Goal: Transaction & Acquisition: Purchase product/service

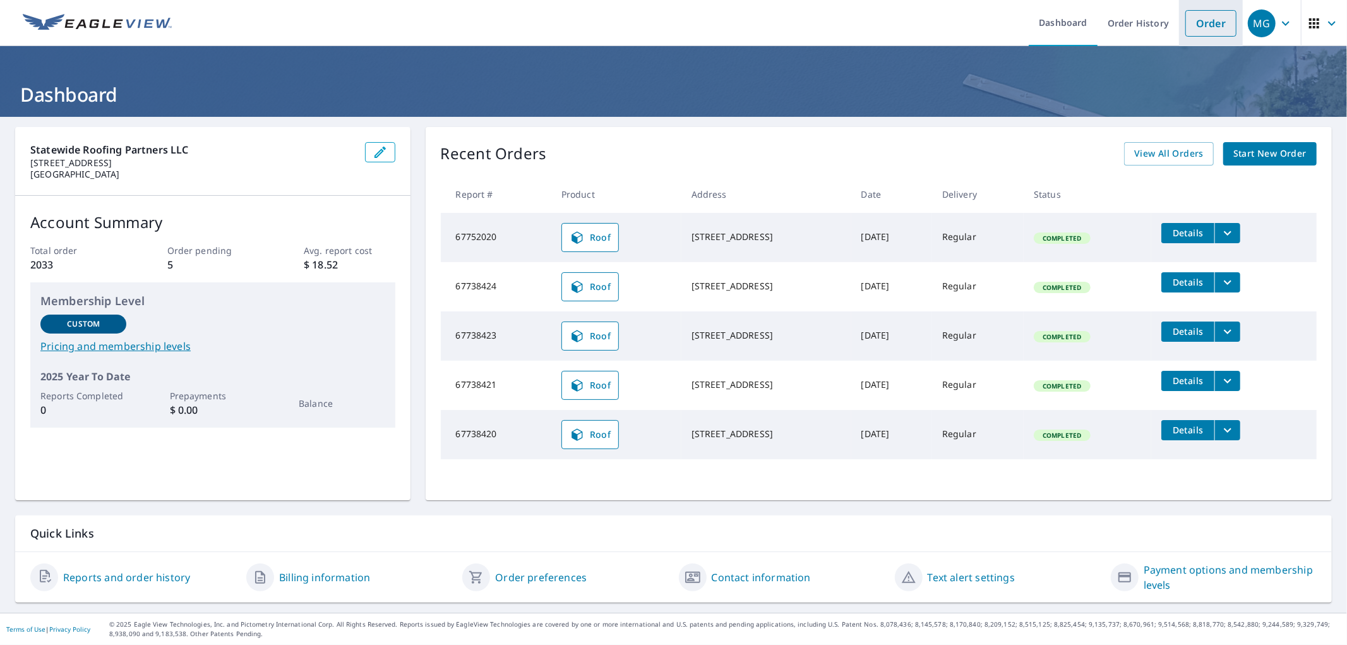
click at [1202, 17] on link "Order" at bounding box center [1210, 23] width 51 height 27
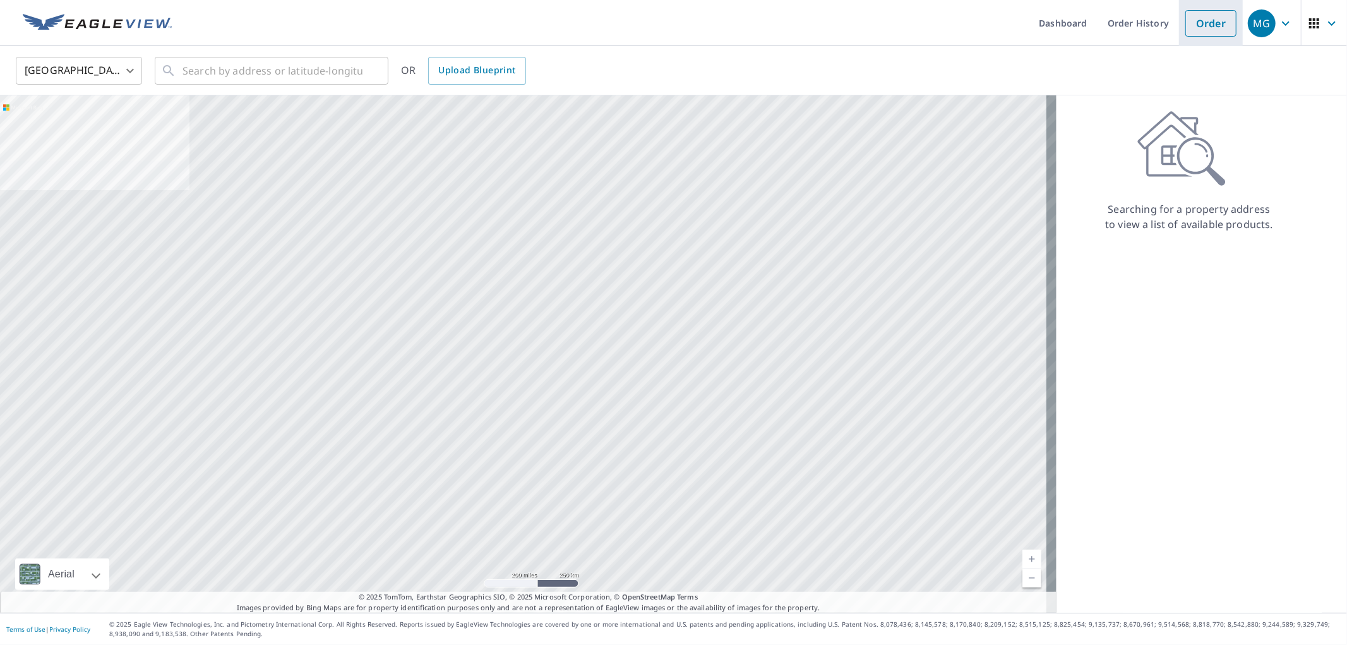
click at [1202, 25] on link "Order" at bounding box center [1210, 23] width 51 height 27
click at [234, 68] on input "text" at bounding box center [272, 70] width 180 height 35
paste input "[STREET_ADDRESS]"
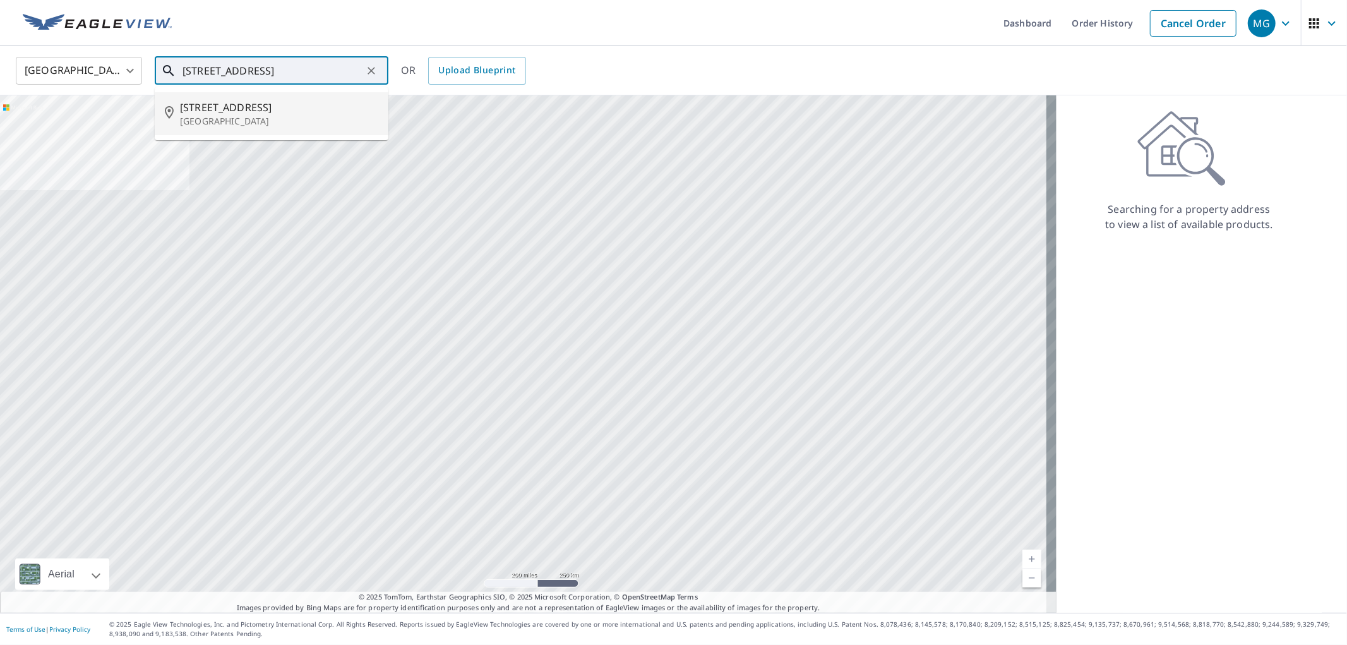
click at [231, 115] on p "[GEOGRAPHIC_DATA]" at bounding box center [279, 121] width 198 height 13
type input "[STREET_ADDRESS]"
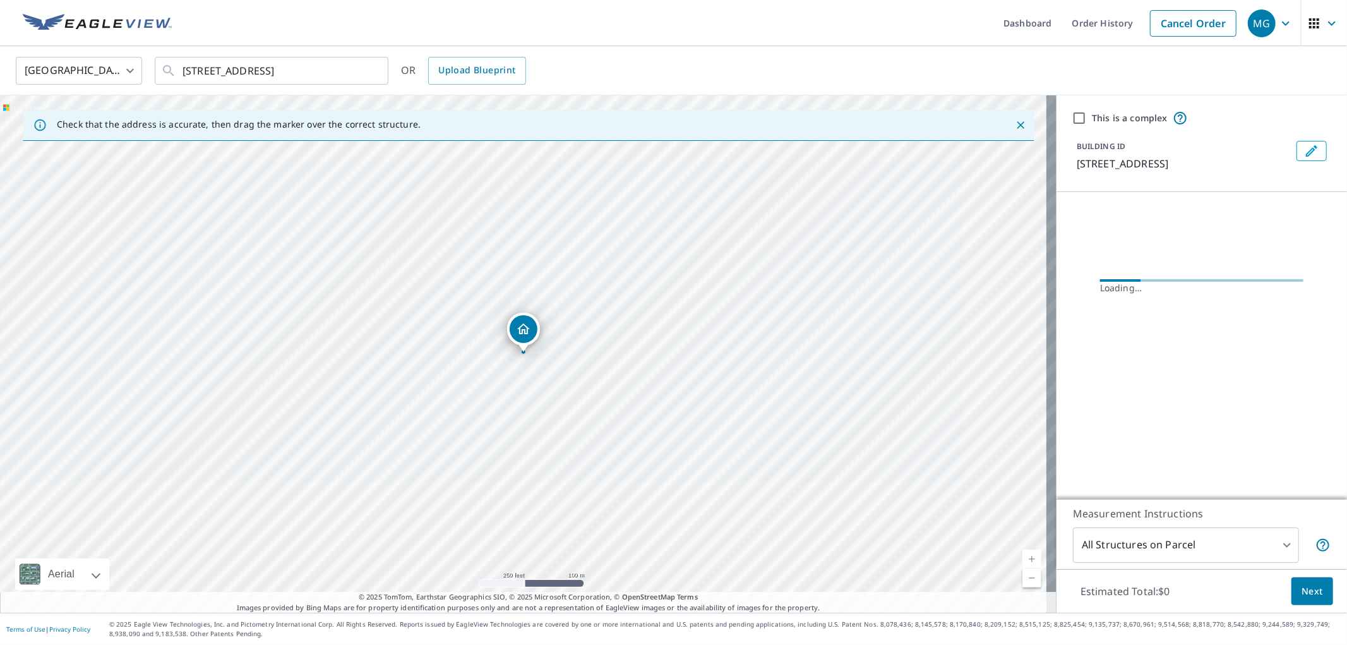
click at [1301, 594] on span "Next" at bounding box center [1311, 591] width 21 height 16
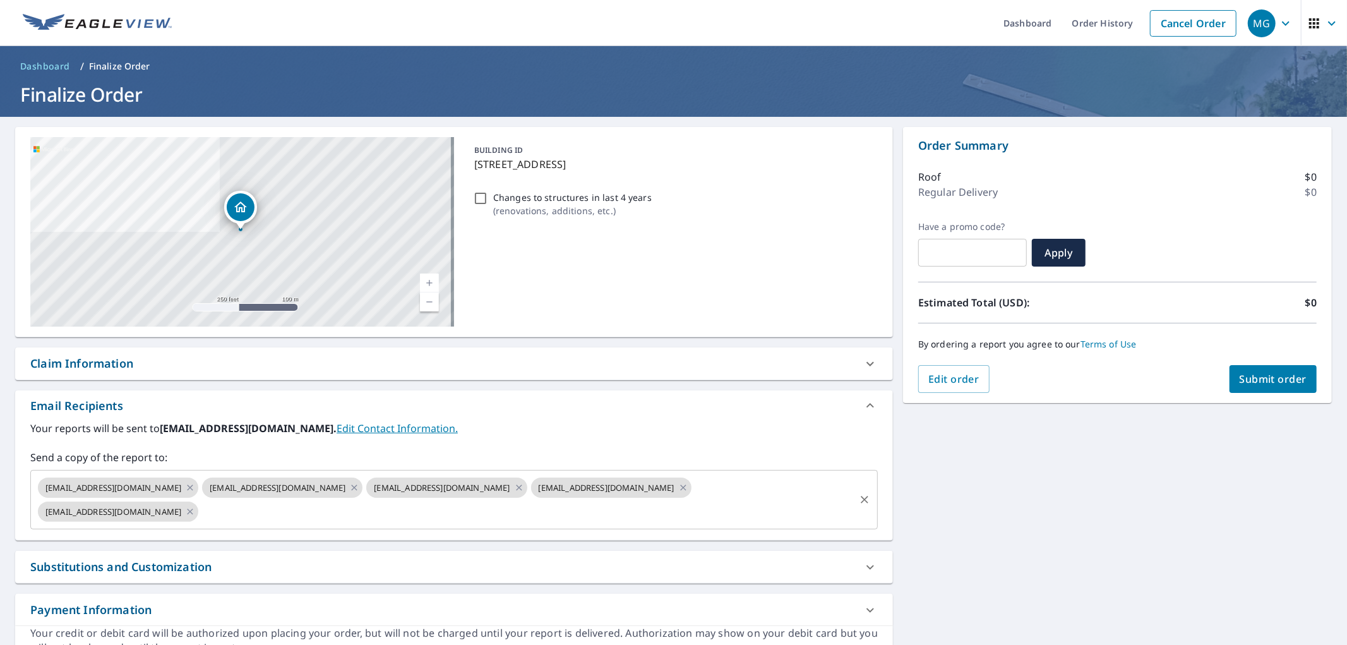
click at [428, 519] on input "text" at bounding box center [526, 512] width 653 height 24
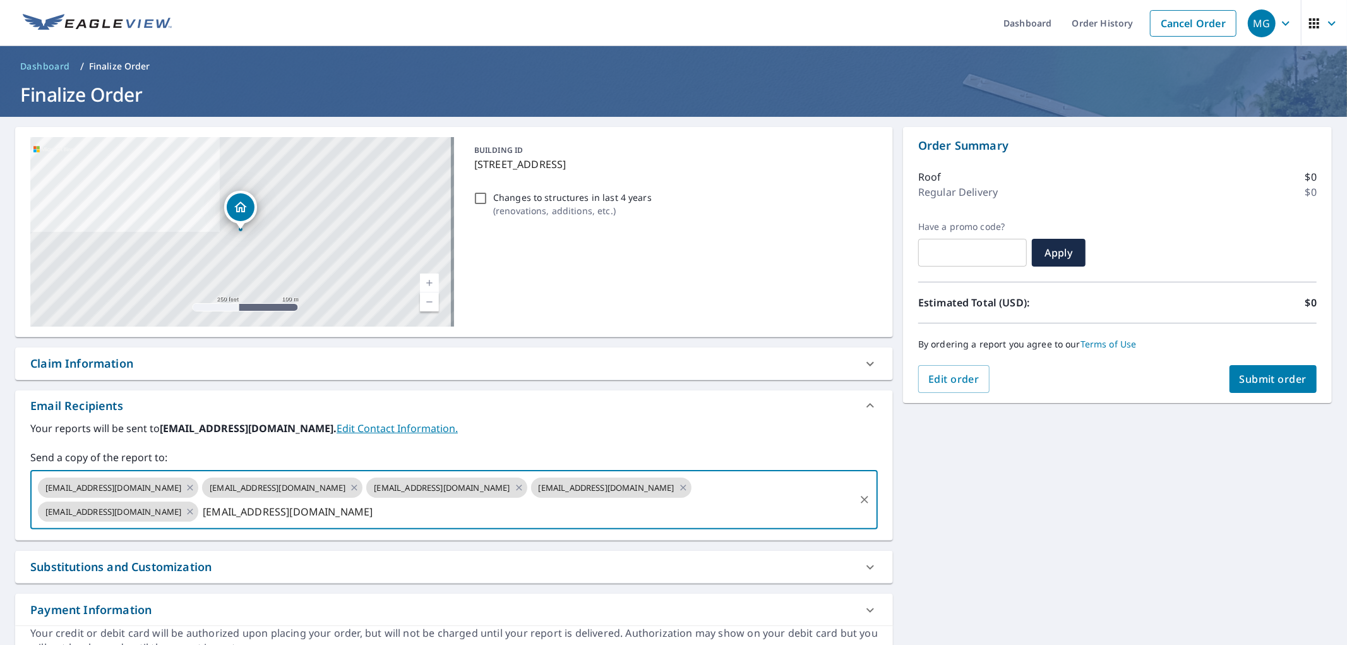
type input "[EMAIL_ADDRESS][DOMAIN_NAME]"
click at [1295, 375] on span "Submit order" at bounding box center [1274, 379] width 68 height 14
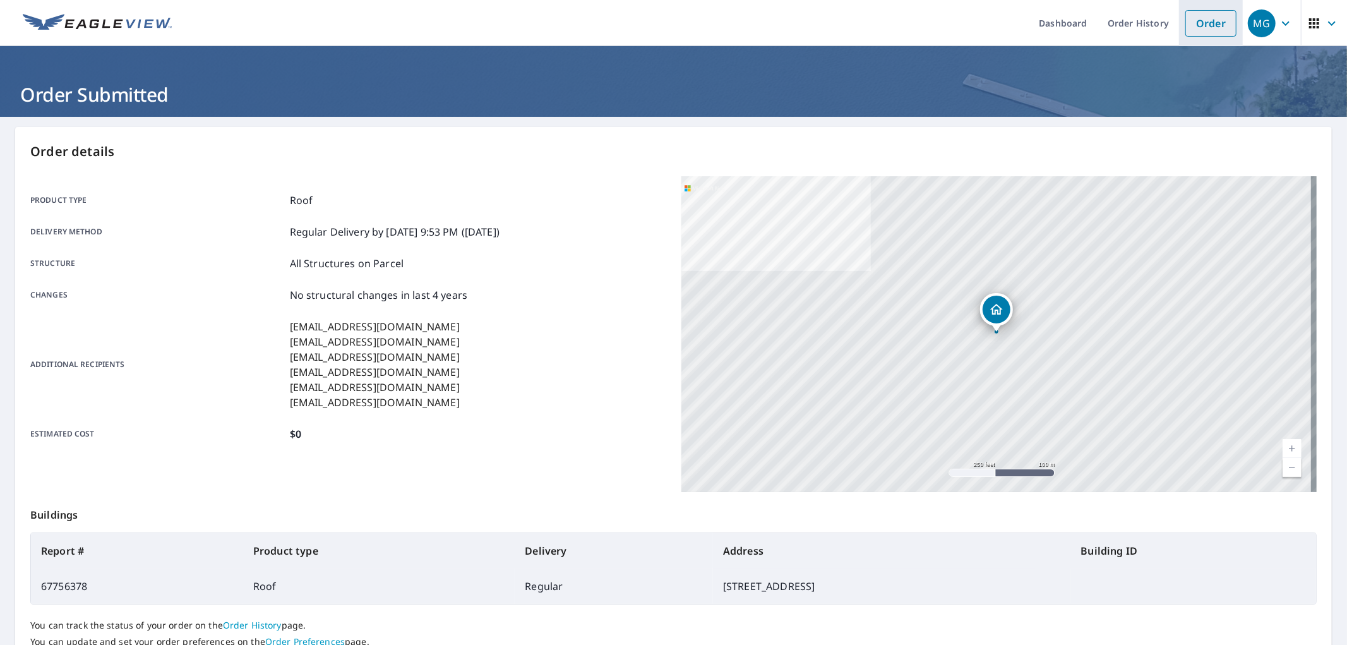
click at [1185, 11] on link "Order" at bounding box center [1210, 23] width 51 height 27
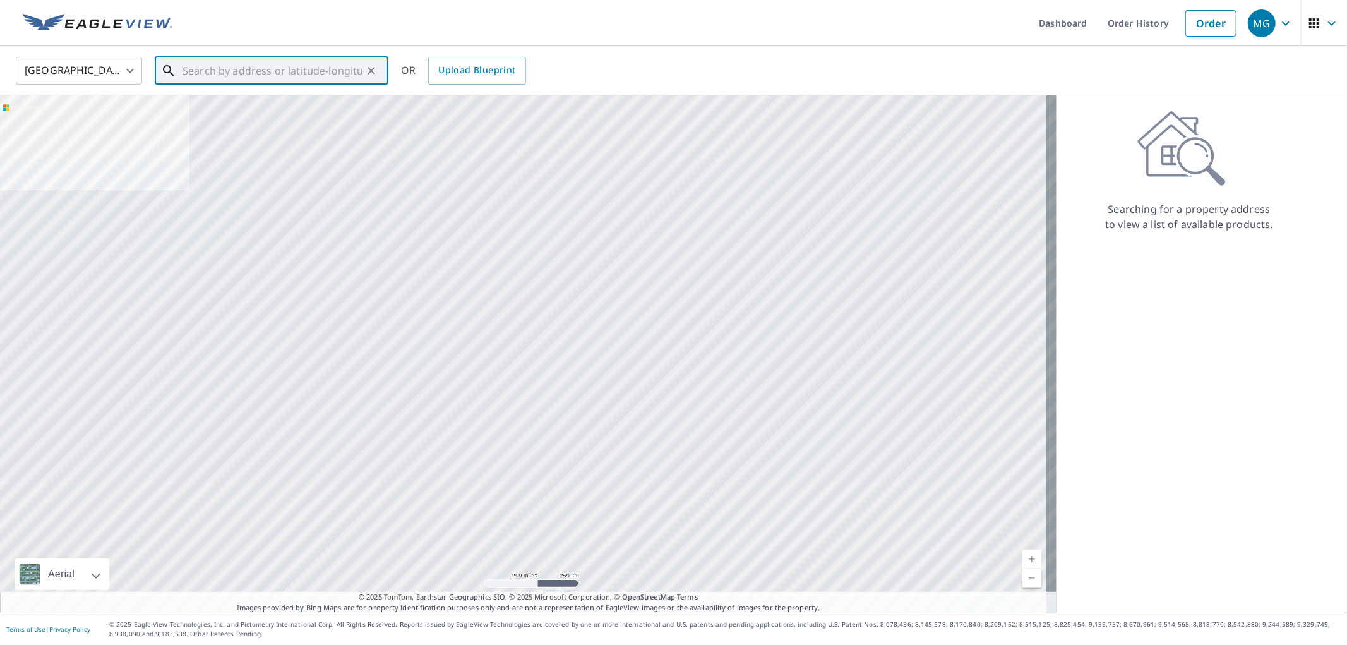
click at [186, 61] on input "text" at bounding box center [272, 70] width 180 height 35
paste input "[GEOGRAPHIC_DATA][STREET_ADDRESS]"
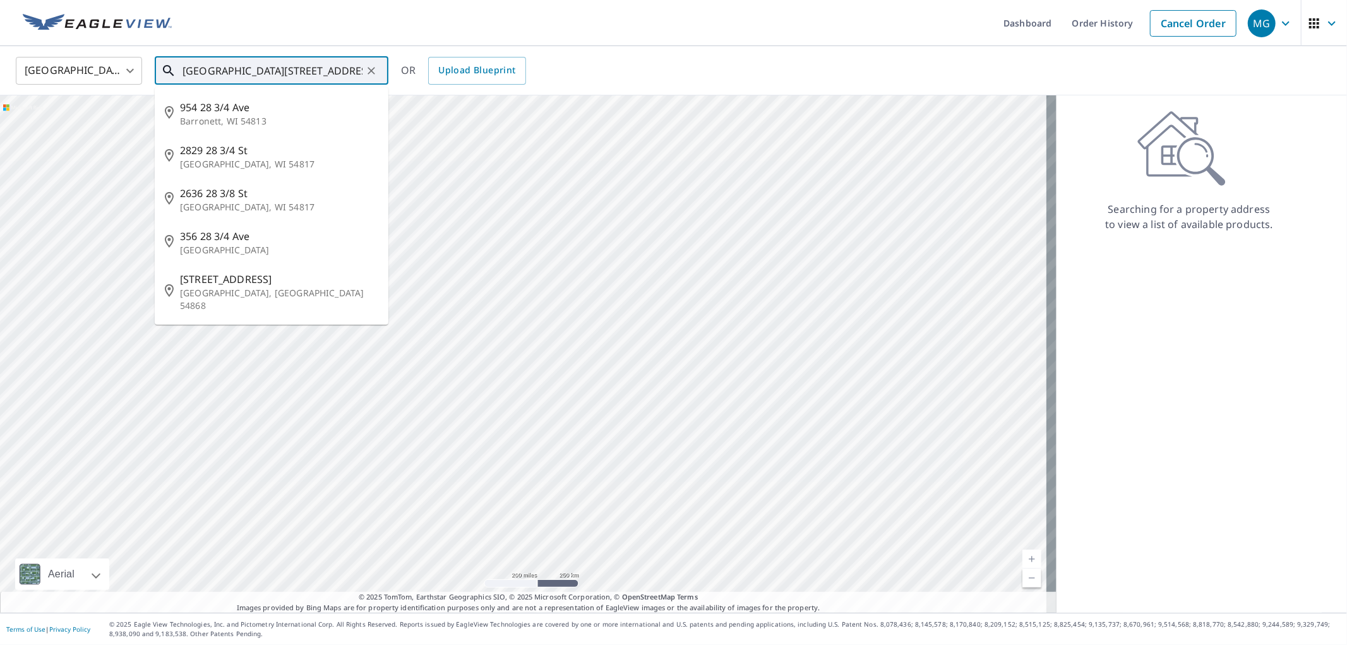
click at [256, 70] on input "[GEOGRAPHIC_DATA][STREET_ADDRESS]" at bounding box center [272, 70] width 180 height 35
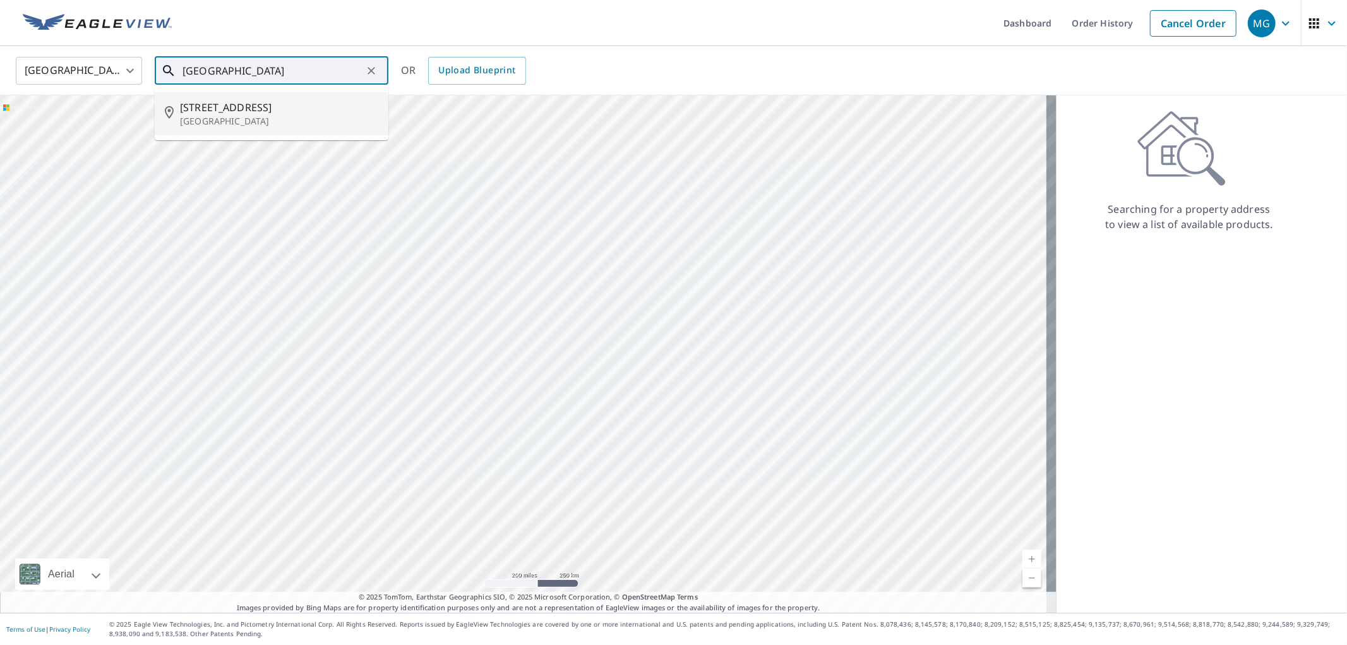
click at [254, 119] on p "[GEOGRAPHIC_DATA]" at bounding box center [279, 121] width 198 height 13
type input "[STREET_ADDRESS]"
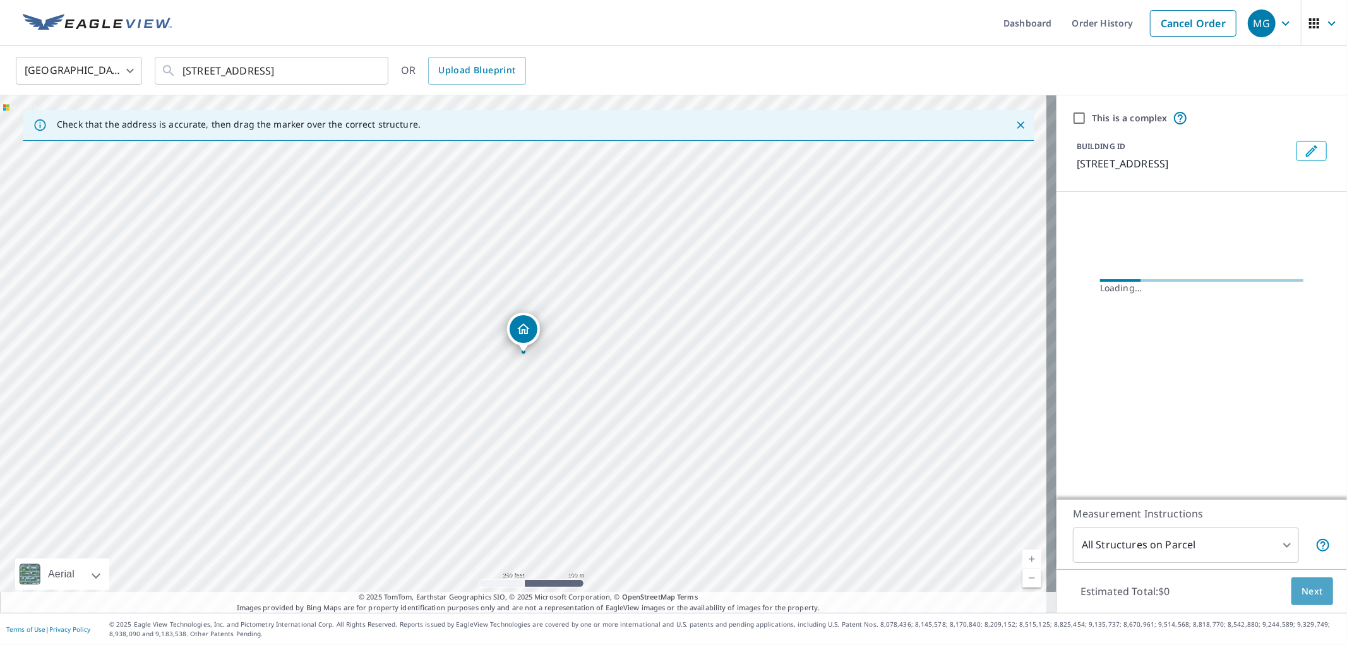
click at [1300, 599] on button "Next" at bounding box center [1312, 591] width 42 height 28
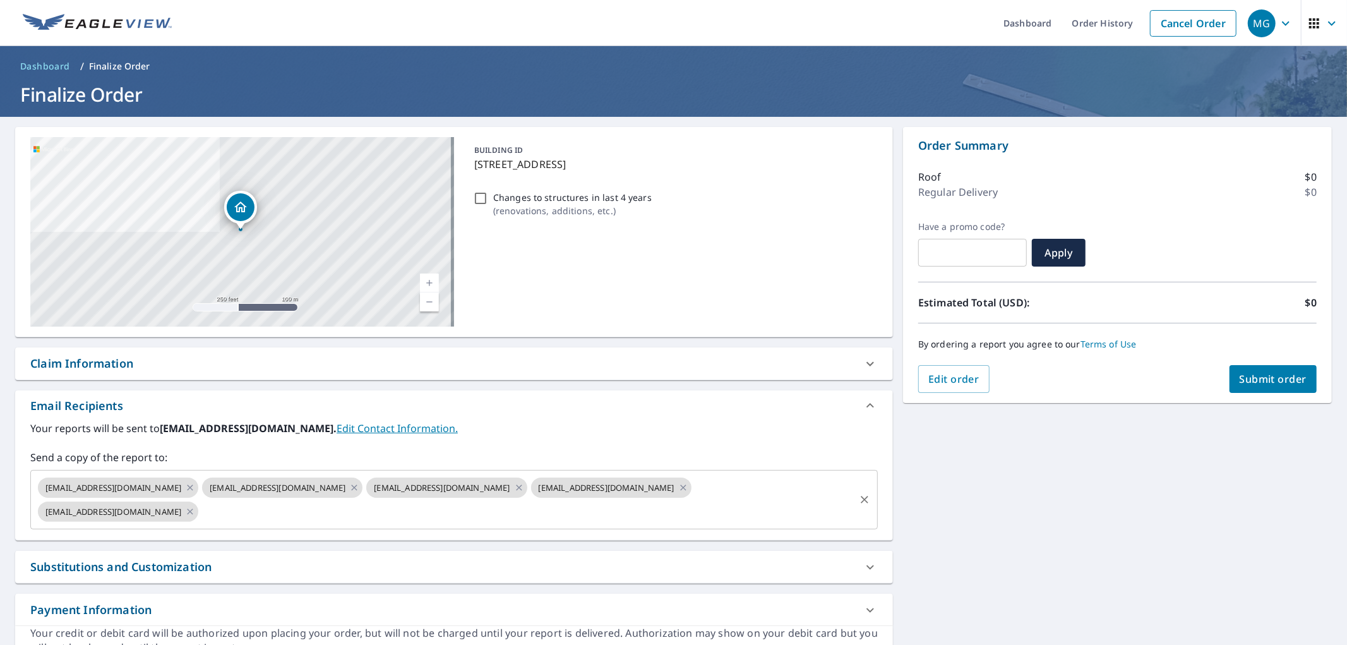
click at [348, 529] on div "[EMAIL_ADDRESS][DOMAIN_NAME] [EMAIL_ADDRESS][DOMAIN_NAME] [EMAIL_ADDRESS][DOMAI…" at bounding box center [453, 499] width 847 height 59
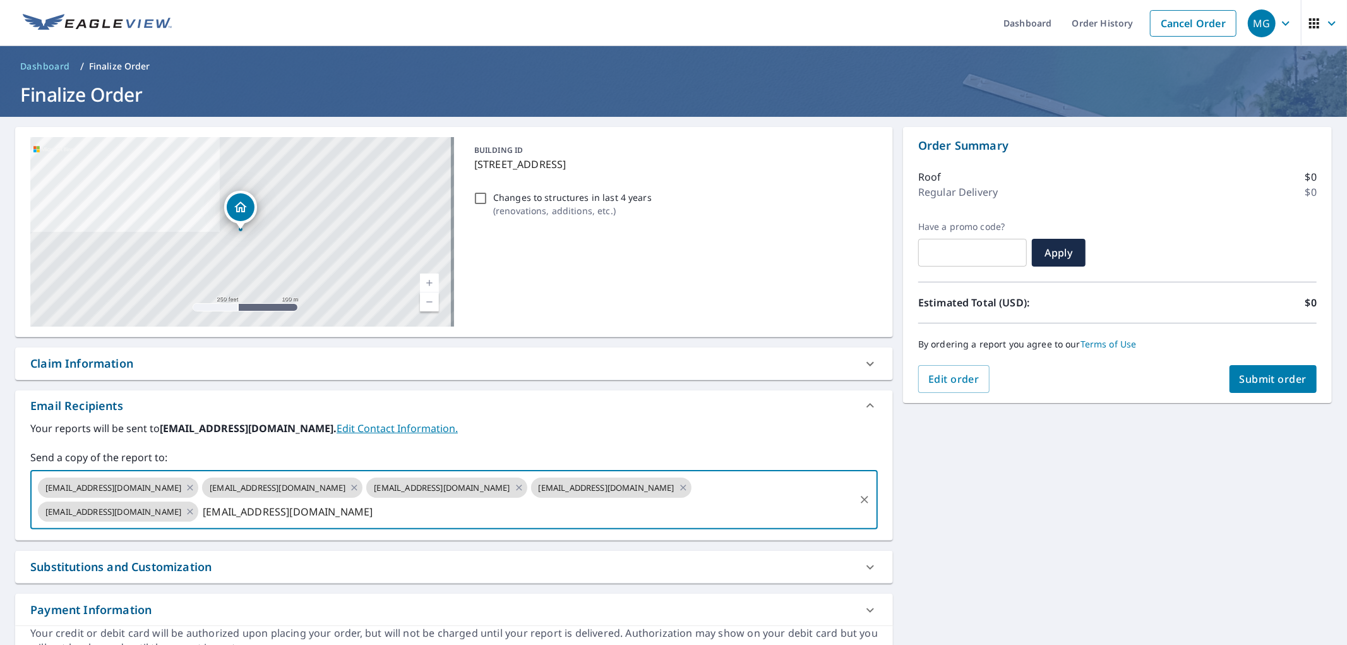
type input "[EMAIL_ADDRESS][DOMAIN_NAME]"
click at [1260, 380] on span "Submit order" at bounding box center [1274, 379] width 68 height 14
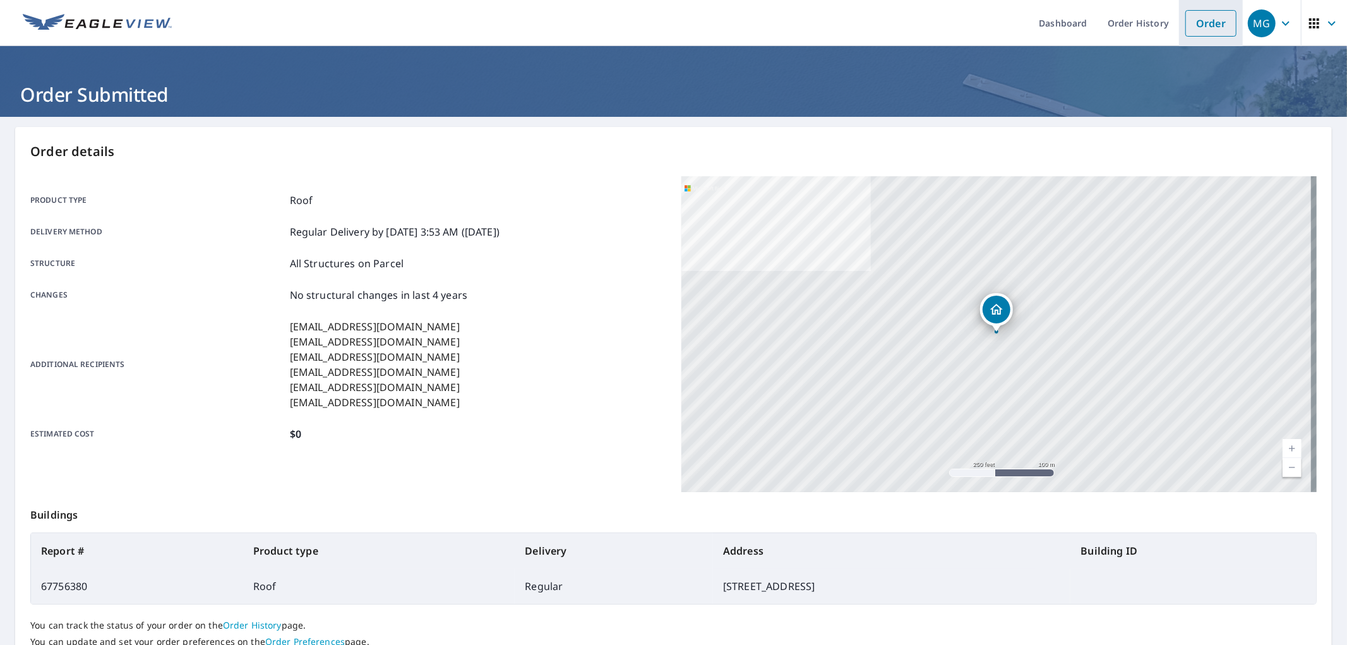
click at [1216, 15] on link "Order" at bounding box center [1210, 23] width 51 height 27
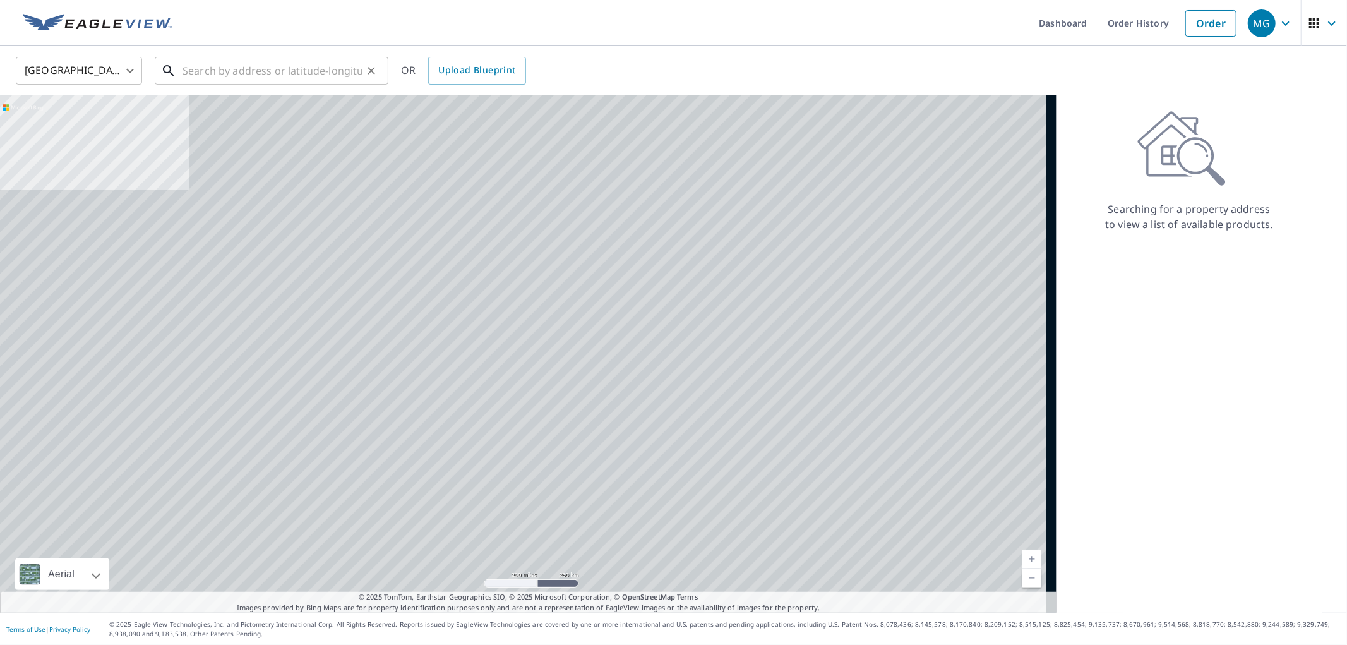
click at [308, 57] on input "text" at bounding box center [272, 70] width 180 height 35
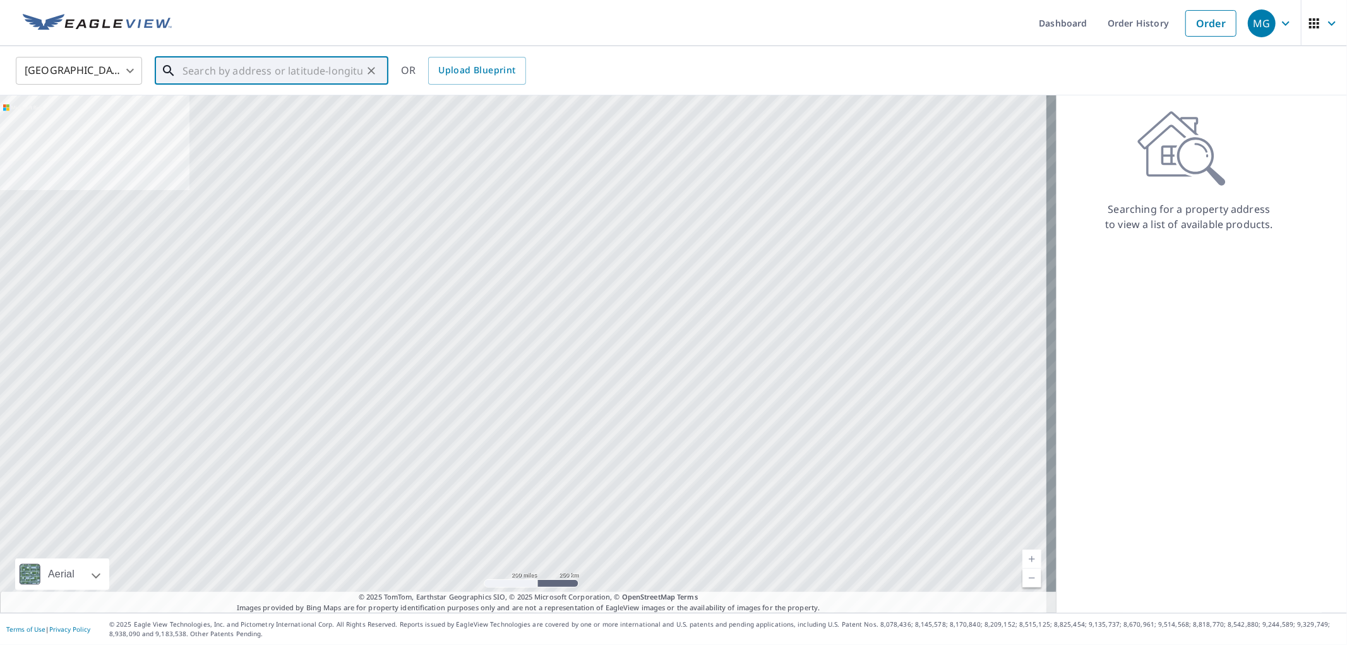
paste input "[STREET_ADDRESS]"
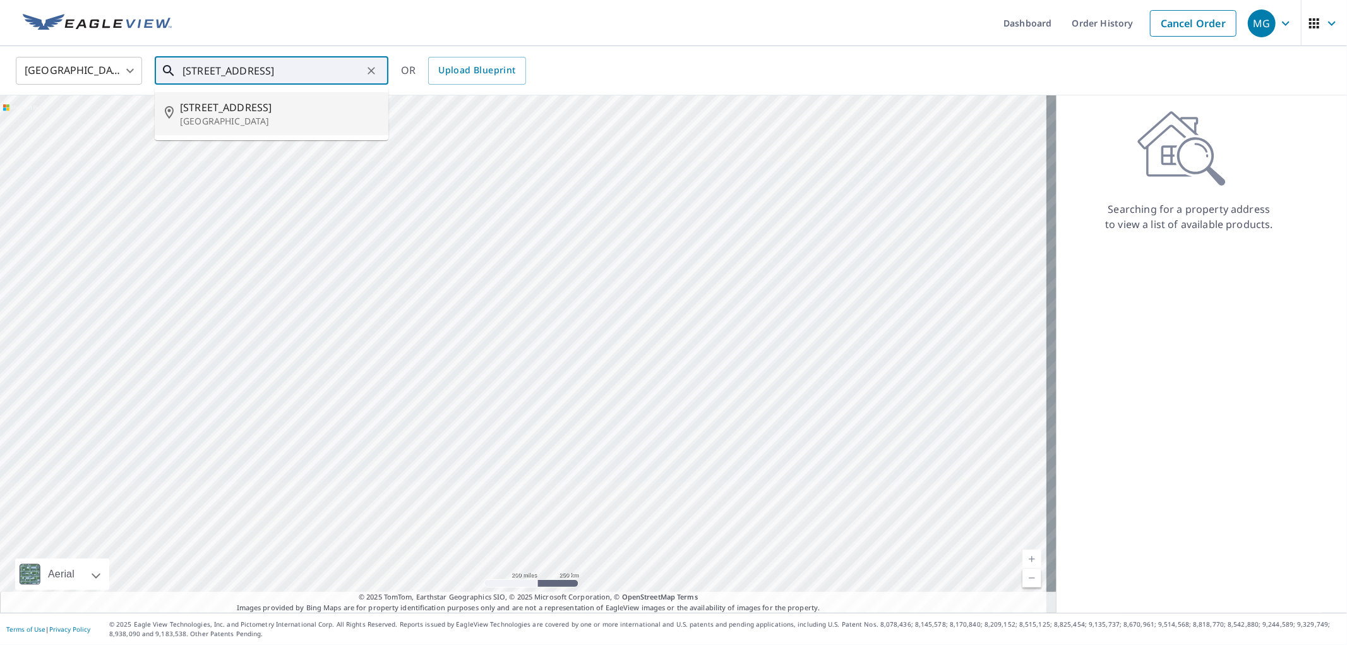
click at [194, 108] on span "[STREET_ADDRESS]" at bounding box center [279, 107] width 198 height 15
type input "[STREET_ADDRESS]"
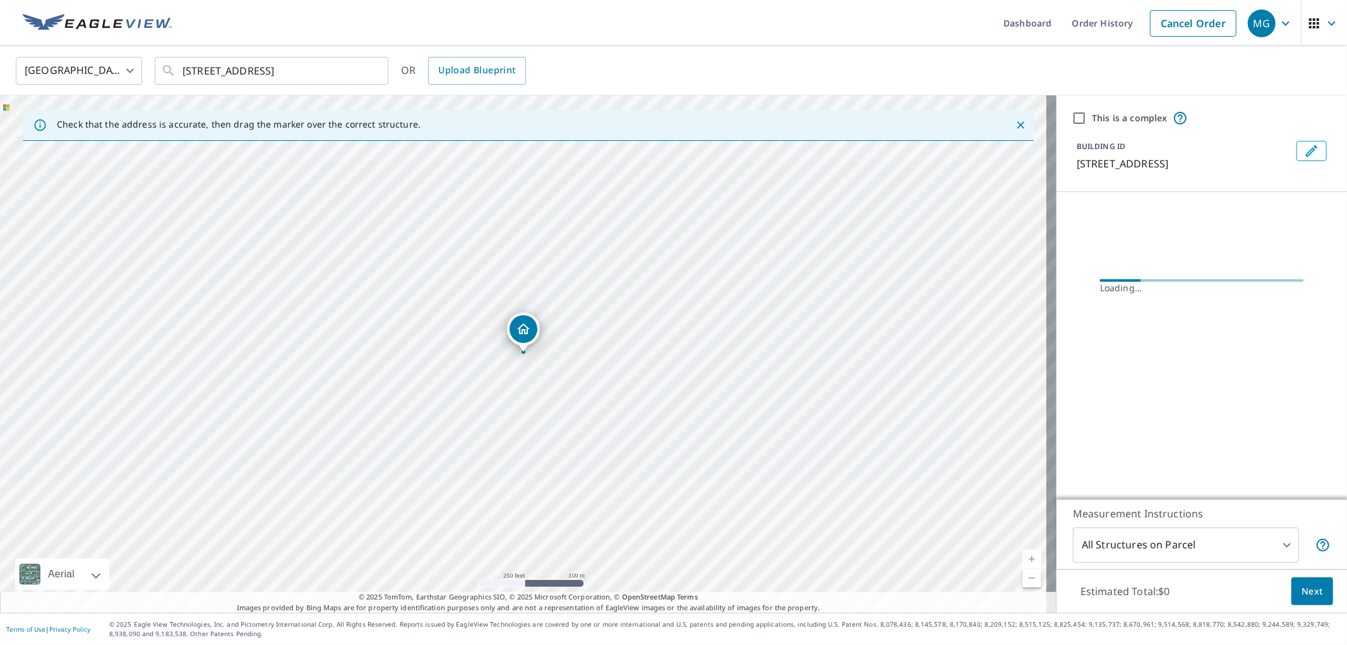
click at [1296, 583] on button "Next" at bounding box center [1312, 591] width 42 height 28
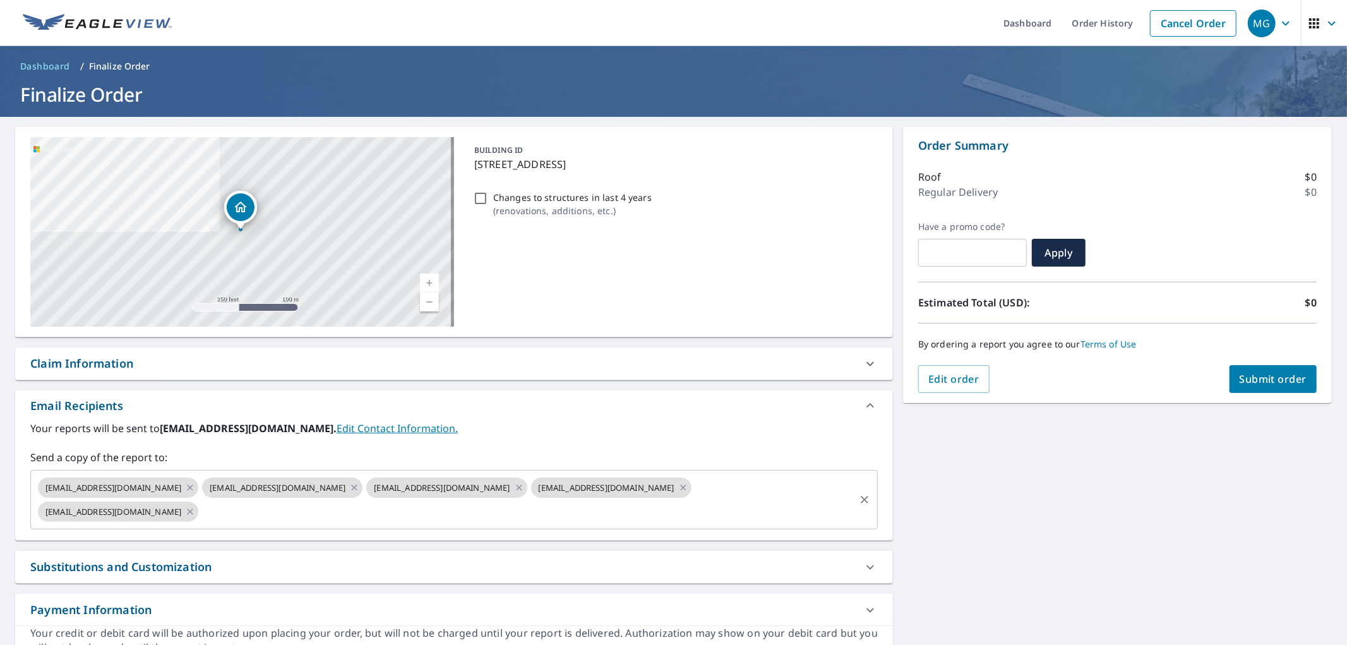
click at [424, 513] on input "text" at bounding box center [526, 512] width 653 height 24
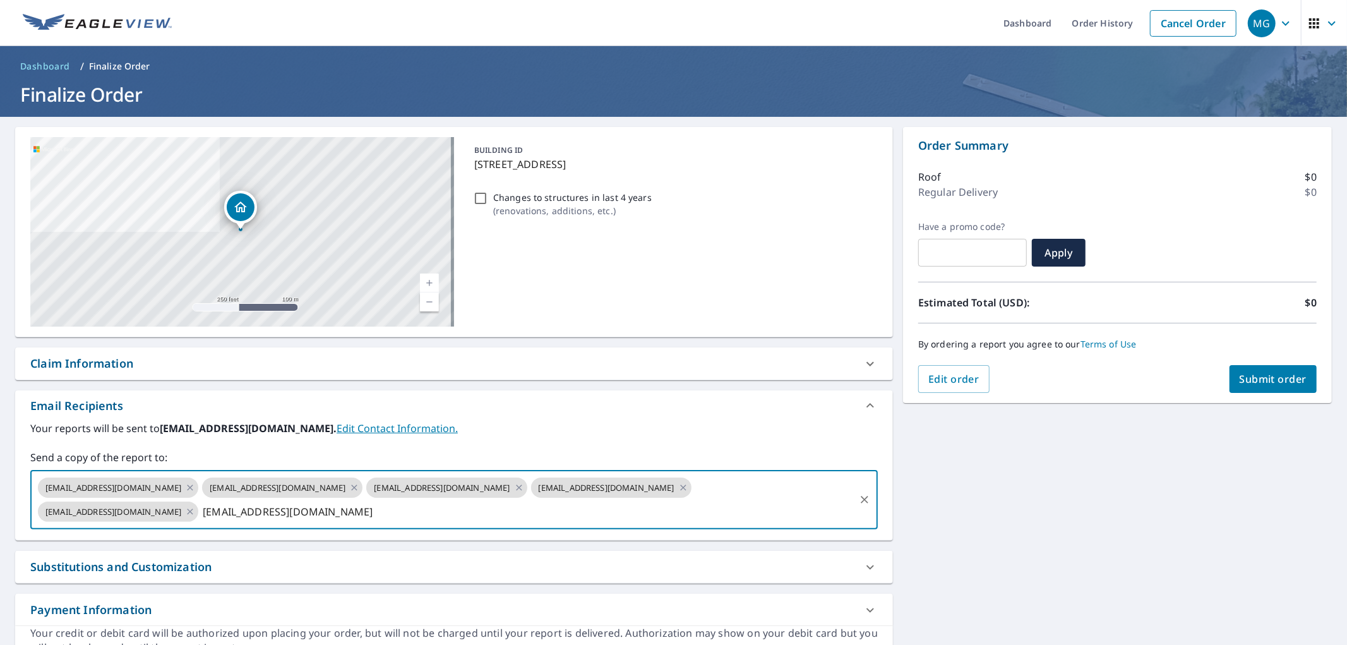
type input "[EMAIL_ADDRESS][DOMAIN_NAME]"
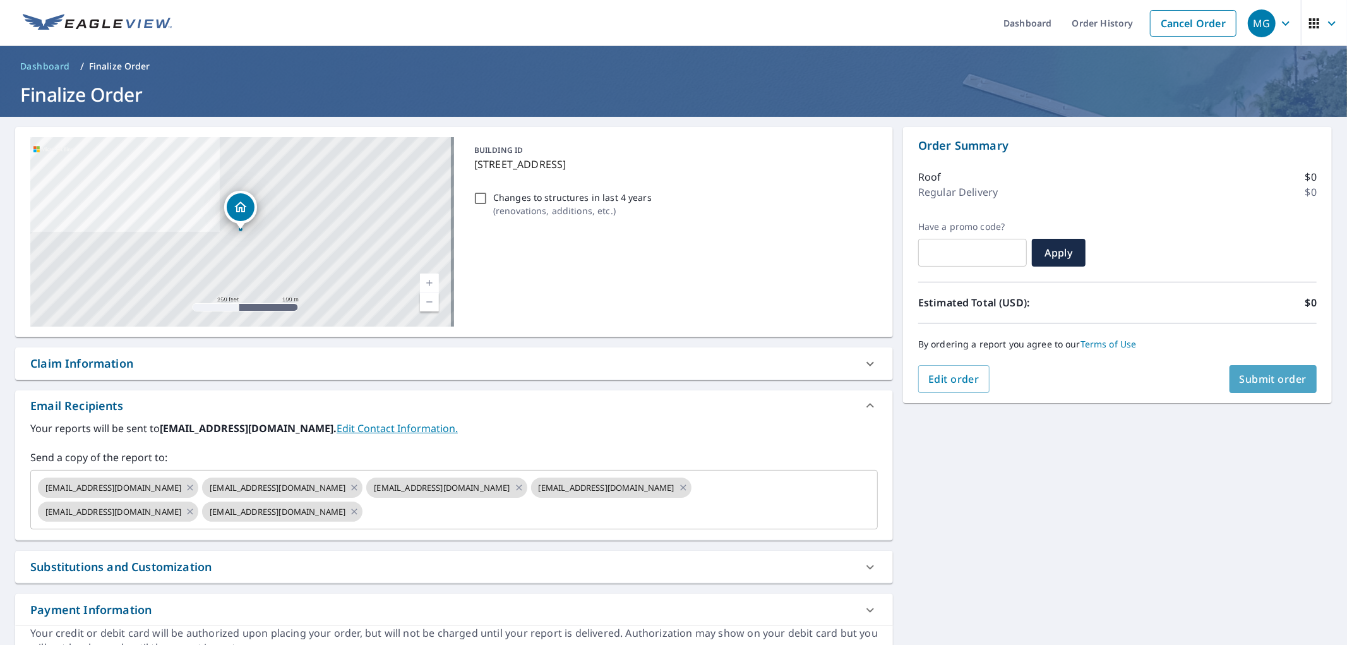
click at [1253, 383] on span "Submit order" at bounding box center [1274, 379] width 68 height 14
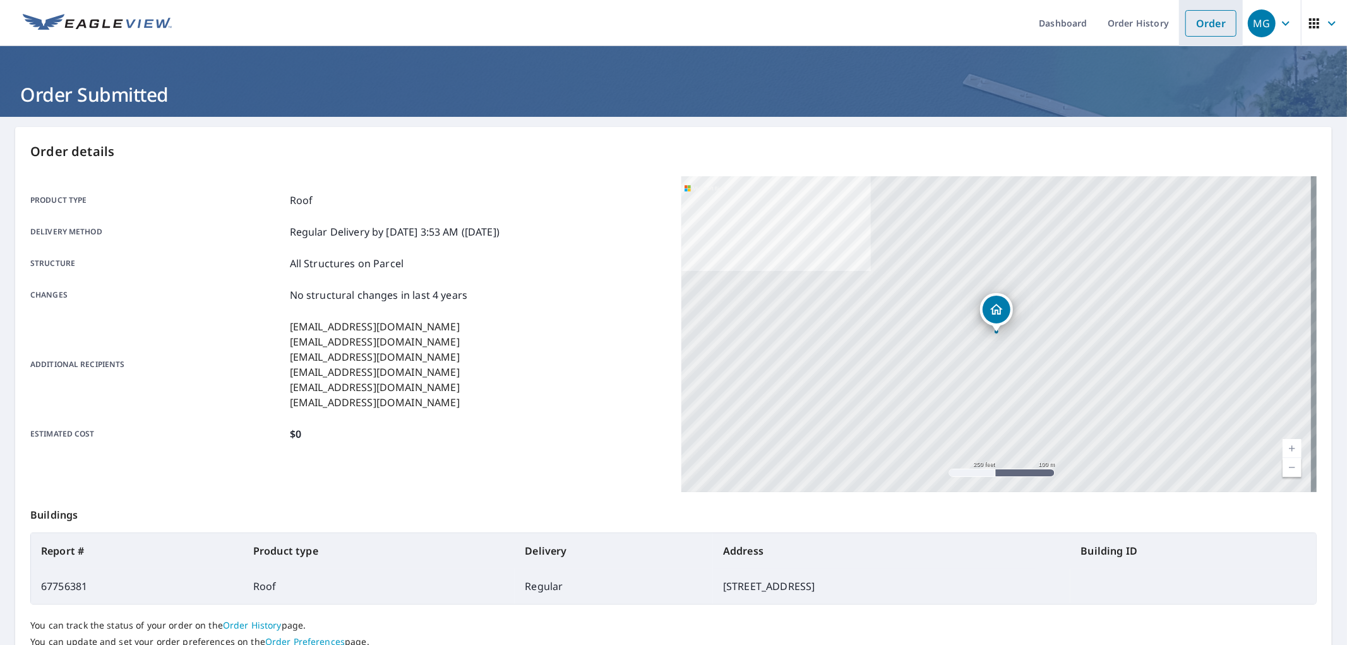
click at [1195, 11] on link "Order" at bounding box center [1210, 23] width 51 height 27
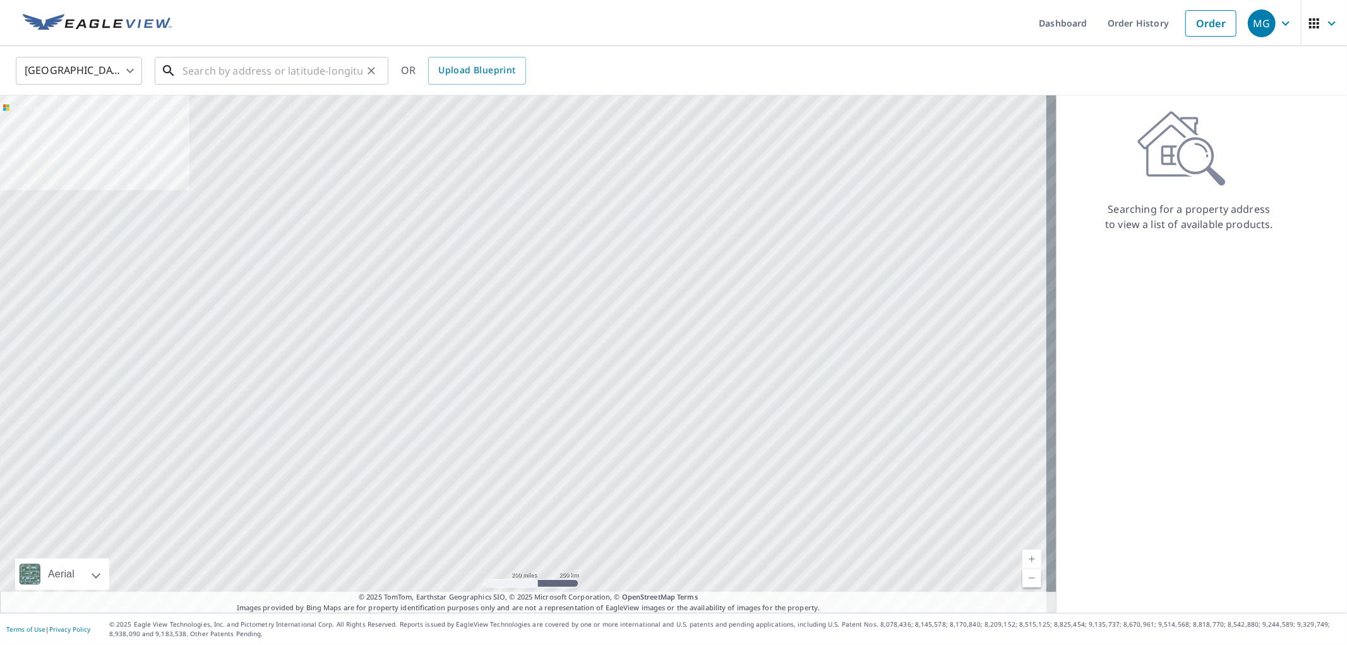
click at [228, 66] on input "text" at bounding box center [272, 70] width 180 height 35
paste input "[STREET_ADDRESS]"
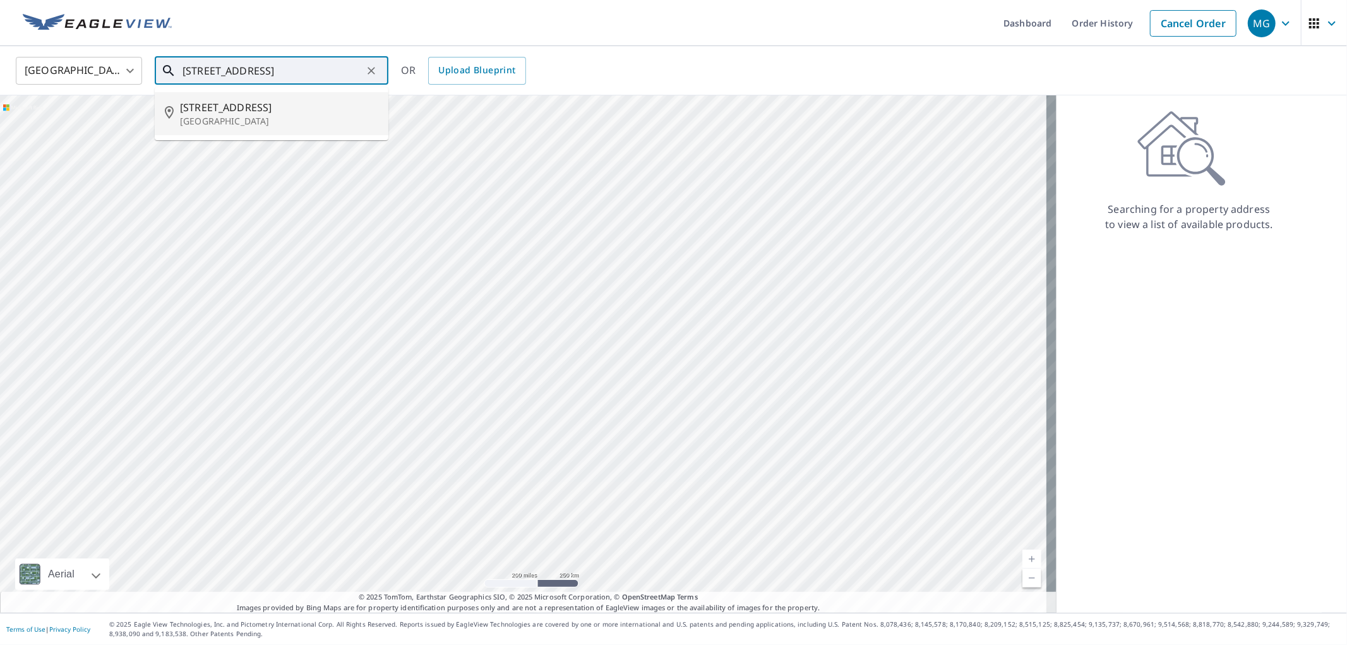
click at [222, 107] on span "[STREET_ADDRESS]" at bounding box center [279, 107] width 198 height 15
type input "[STREET_ADDRESS]"
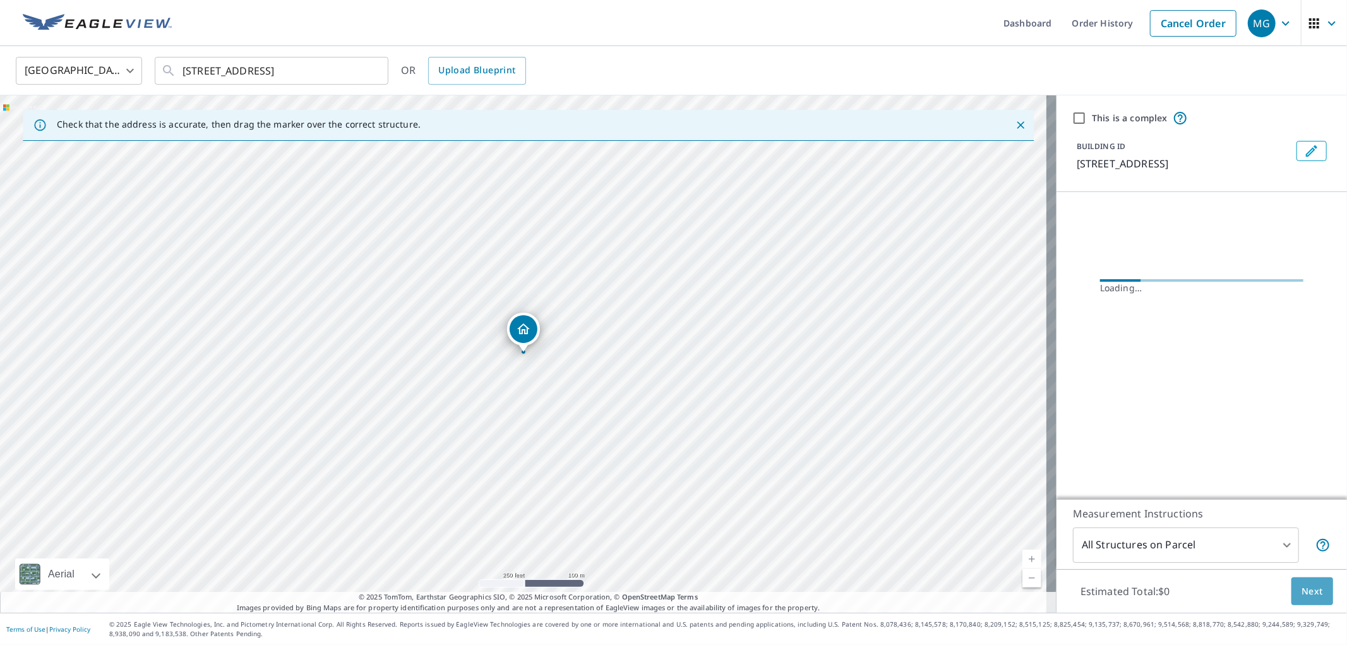
click at [1310, 592] on span "Next" at bounding box center [1311, 591] width 21 height 16
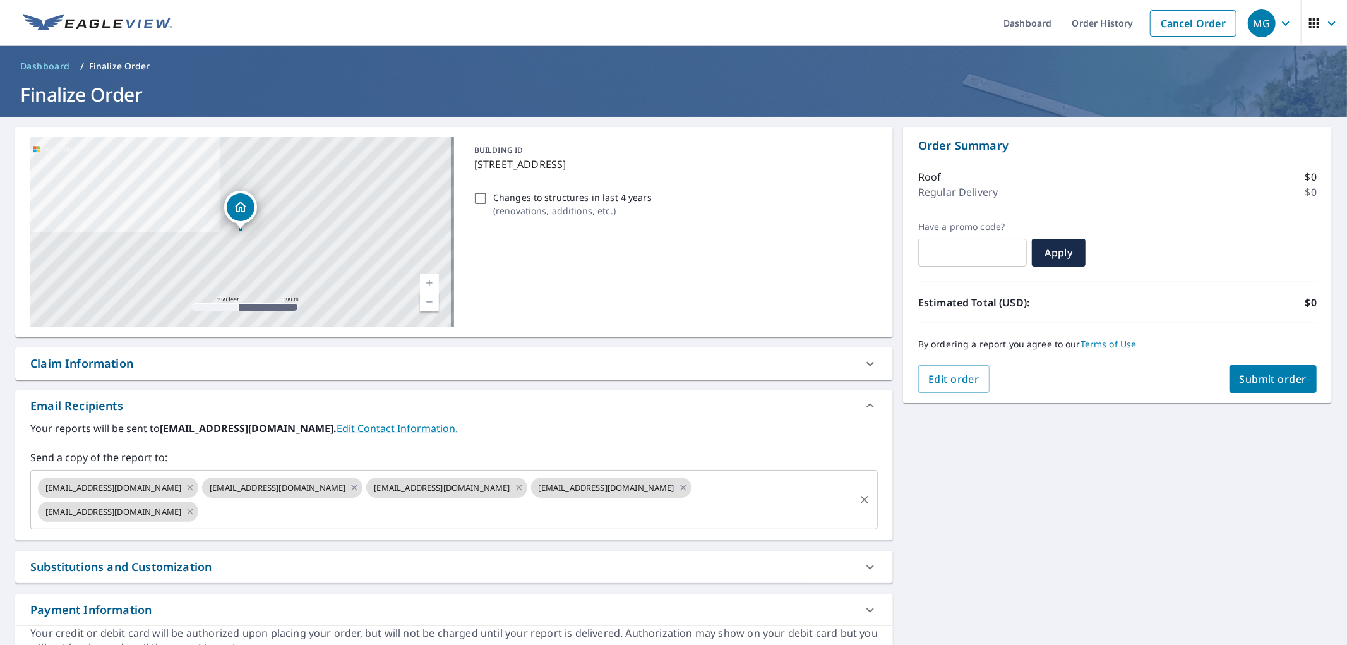
click at [424, 514] on input "text" at bounding box center [526, 512] width 653 height 24
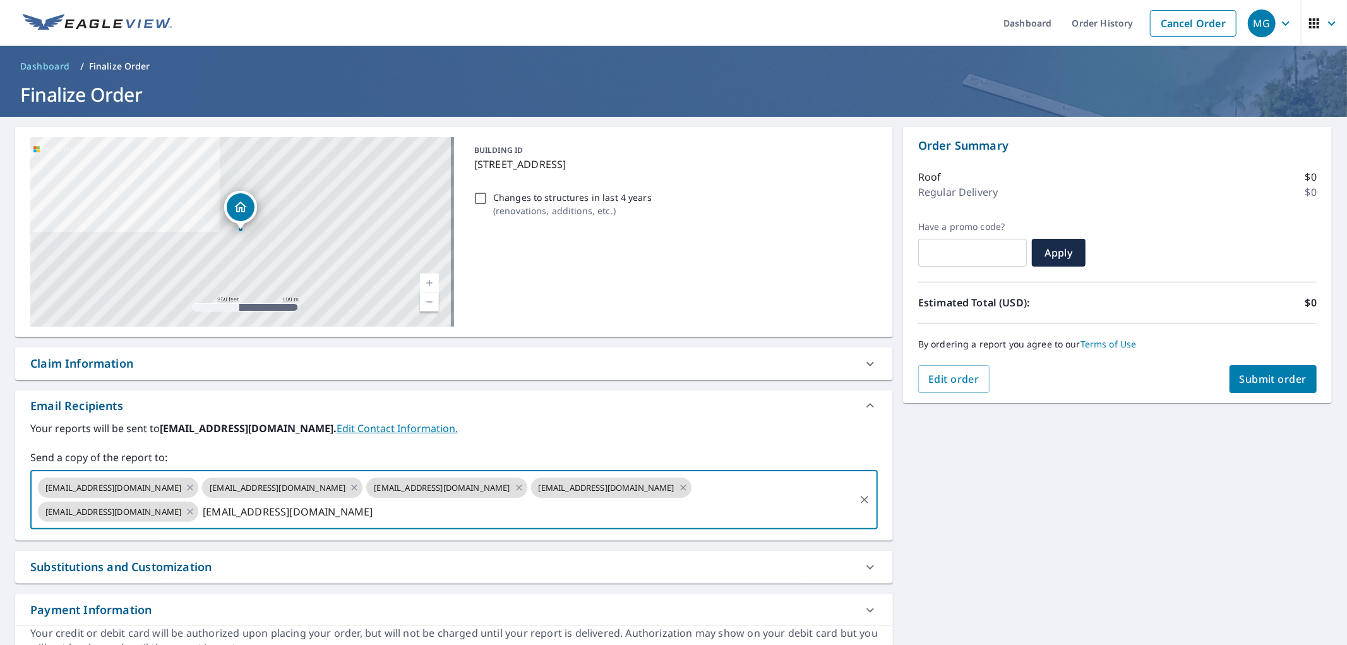
type input "[EMAIL_ADDRESS][DOMAIN_NAME]"
click at [1250, 387] on button "Submit order" at bounding box center [1273, 379] width 88 height 28
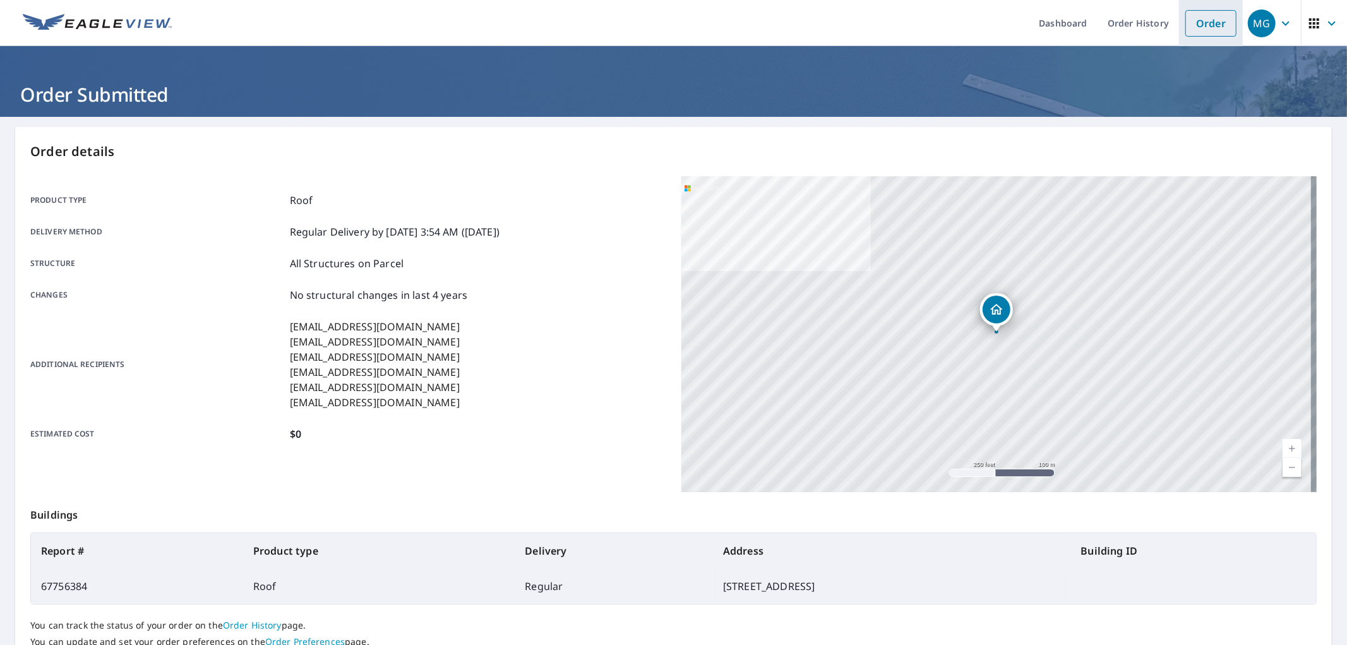
click at [1210, 20] on link "Order" at bounding box center [1210, 23] width 51 height 27
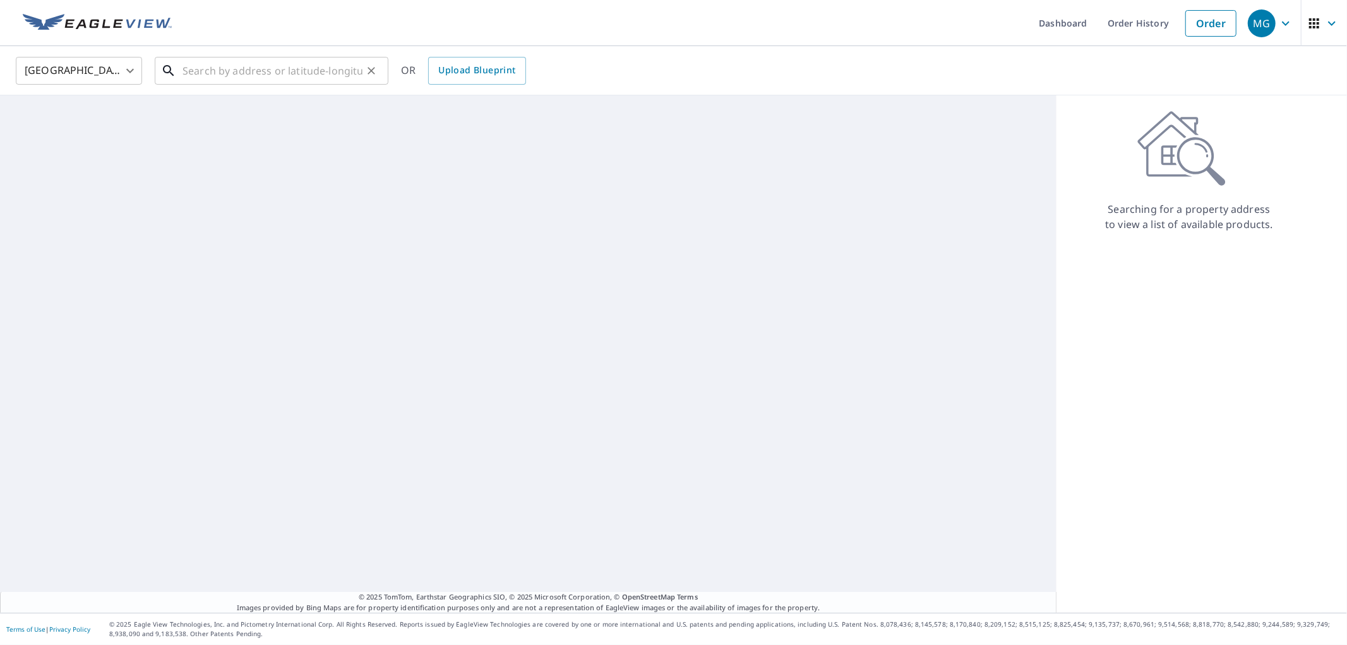
click at [275, 80] on input "text" at bounding box center [272, 70] width 180 height 35
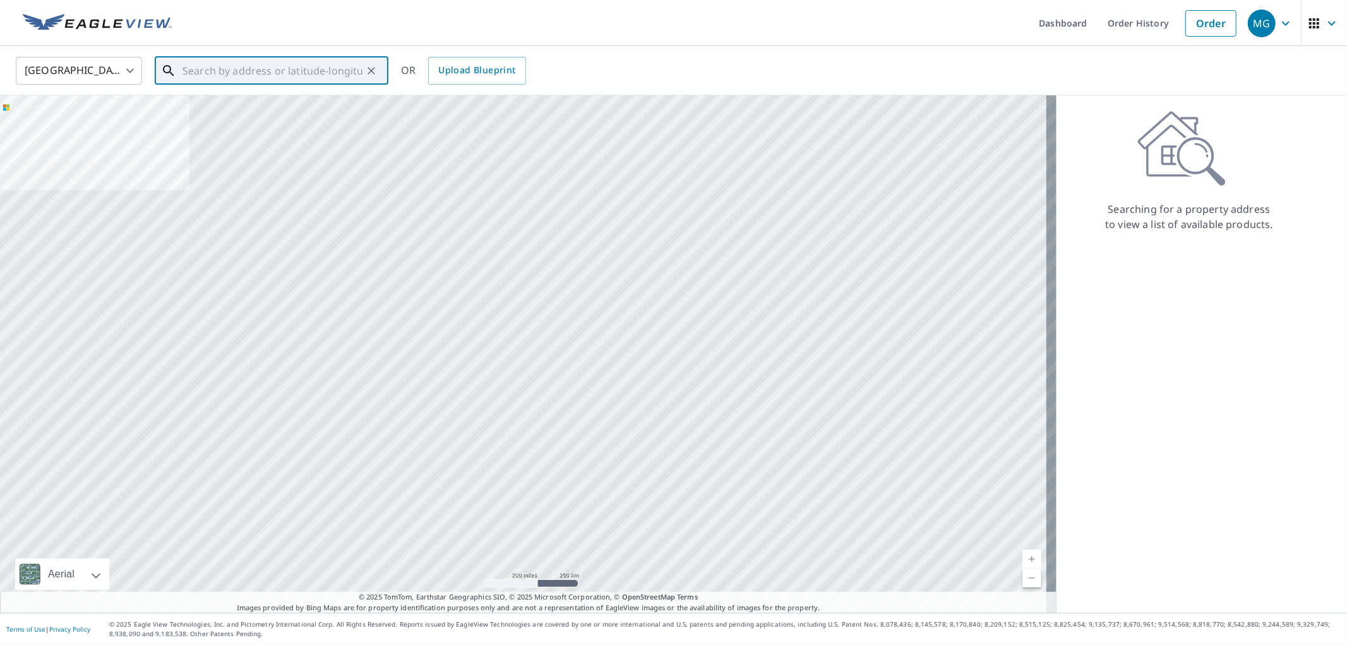
paste input "[STREET_ADDRESS]"
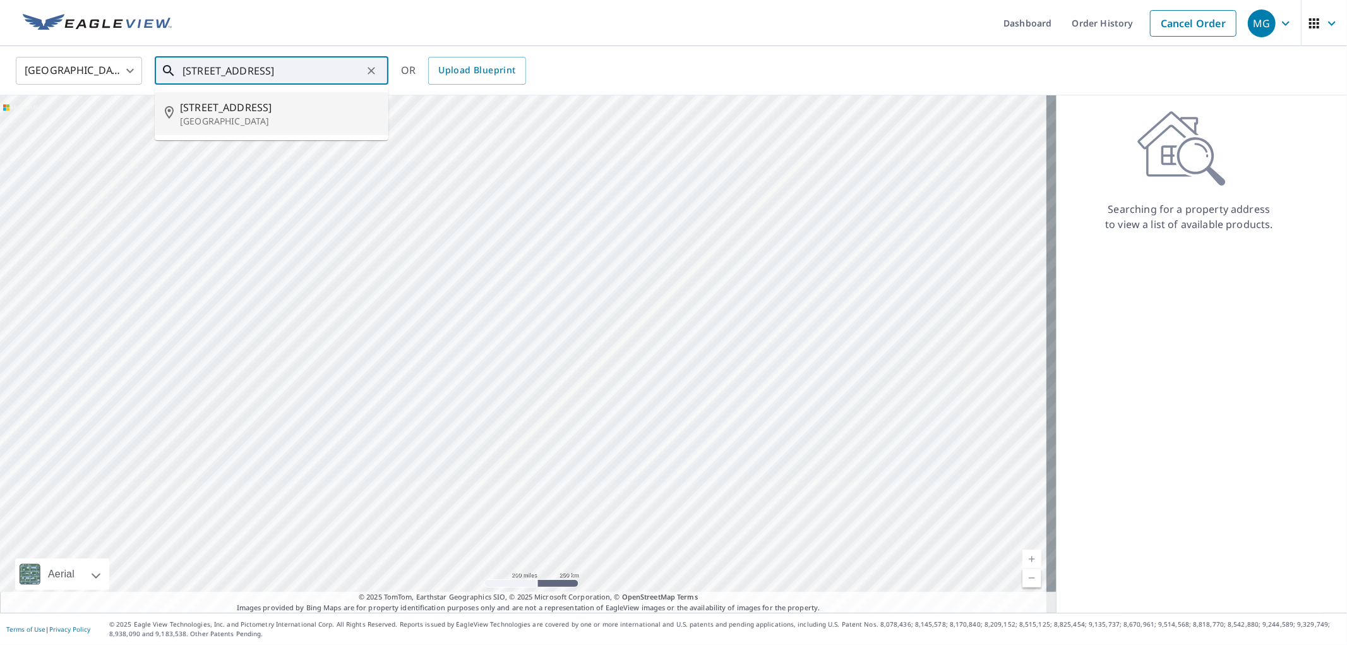
click at [260, 100] on span "[STREET_ADDRESS]" at bounding box center [279, 107] width 198 height 15
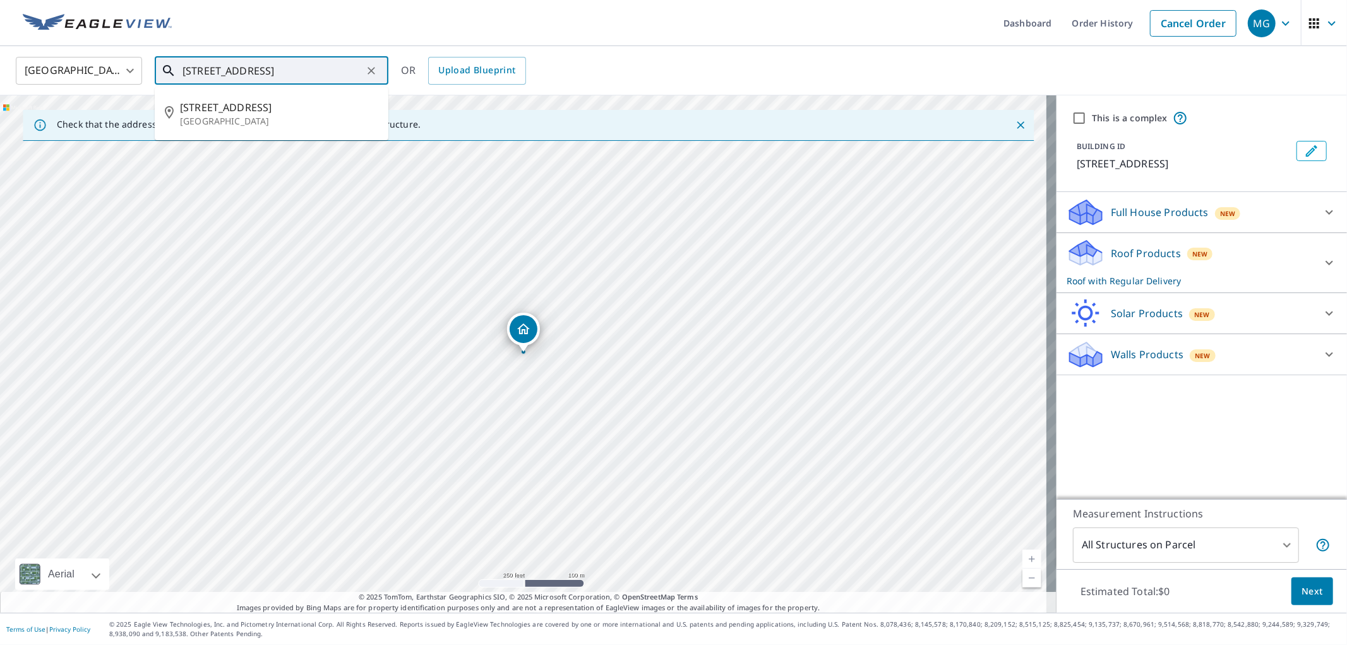
click at [304, 65] on input "[STREET_ADDRESS]" at bounding box center [272, 70] width 180 height 35
paste input "[STREET_ADDRESS]"
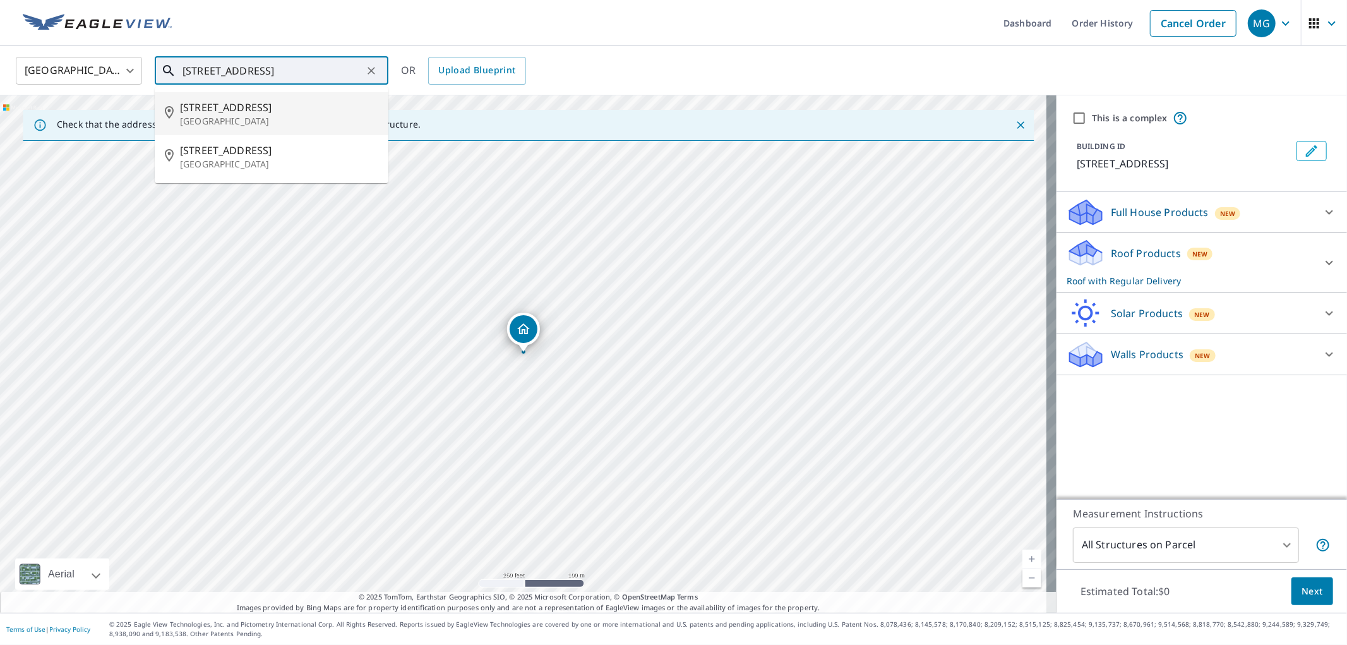
click at [253, 127] on p "[GEOGRAPHIC_DATA]" at bounding box center [279, 121] width 198 height 13
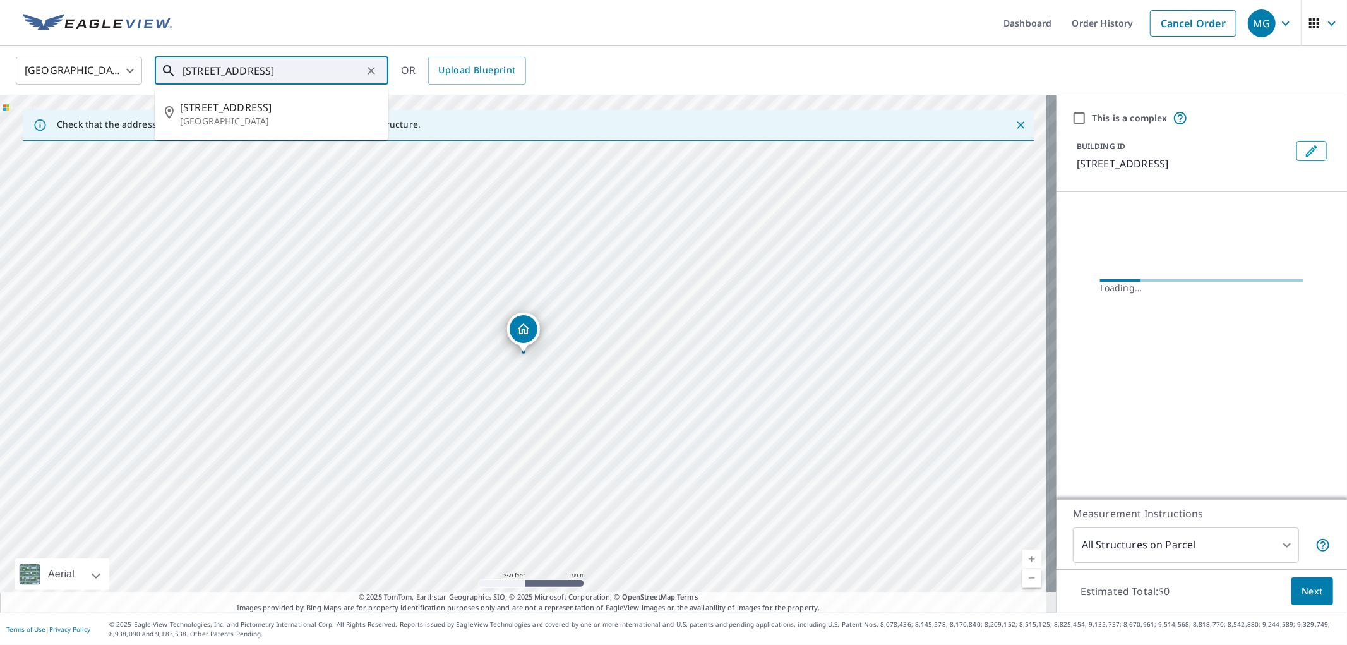
click at [249, 68] on input "[STREET_ADDRESS]" at bounding box center [272, 70] width 180 height 35
paste input "W 21 Court"
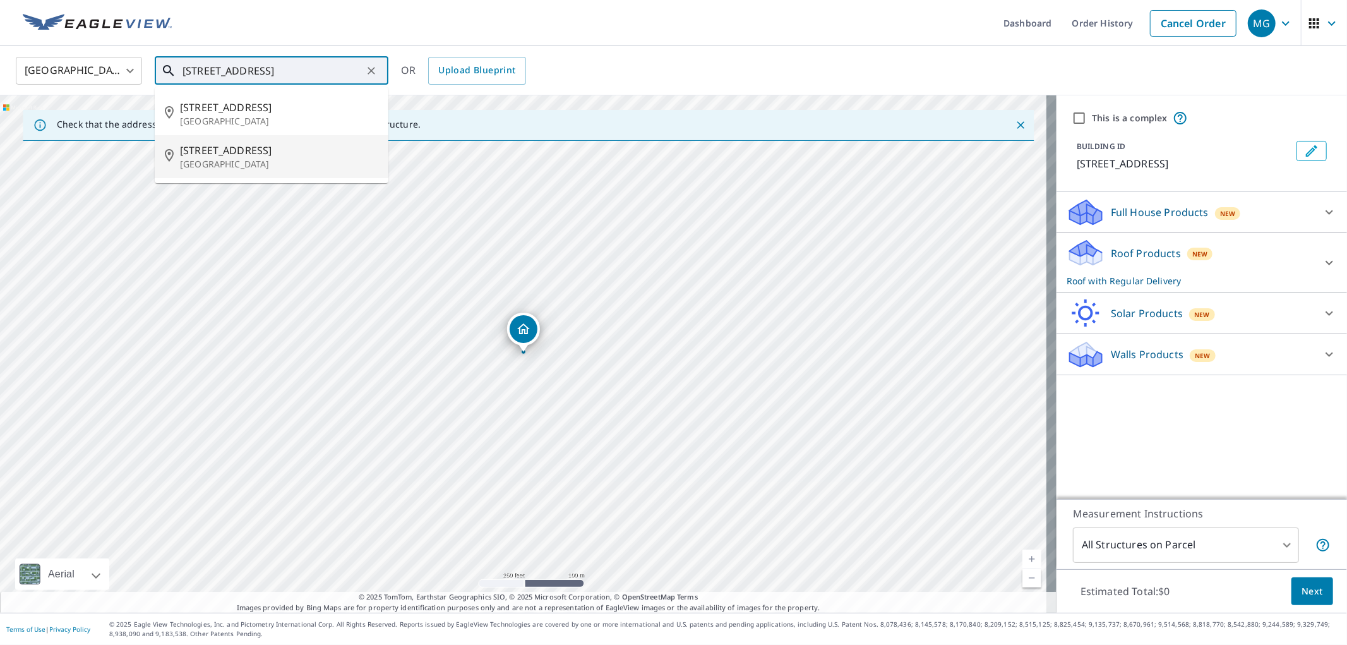
click at [238, 163] on p "[GEOGRAPHIC_DATA]" at bounding box center [279, 164] width 198 height 13
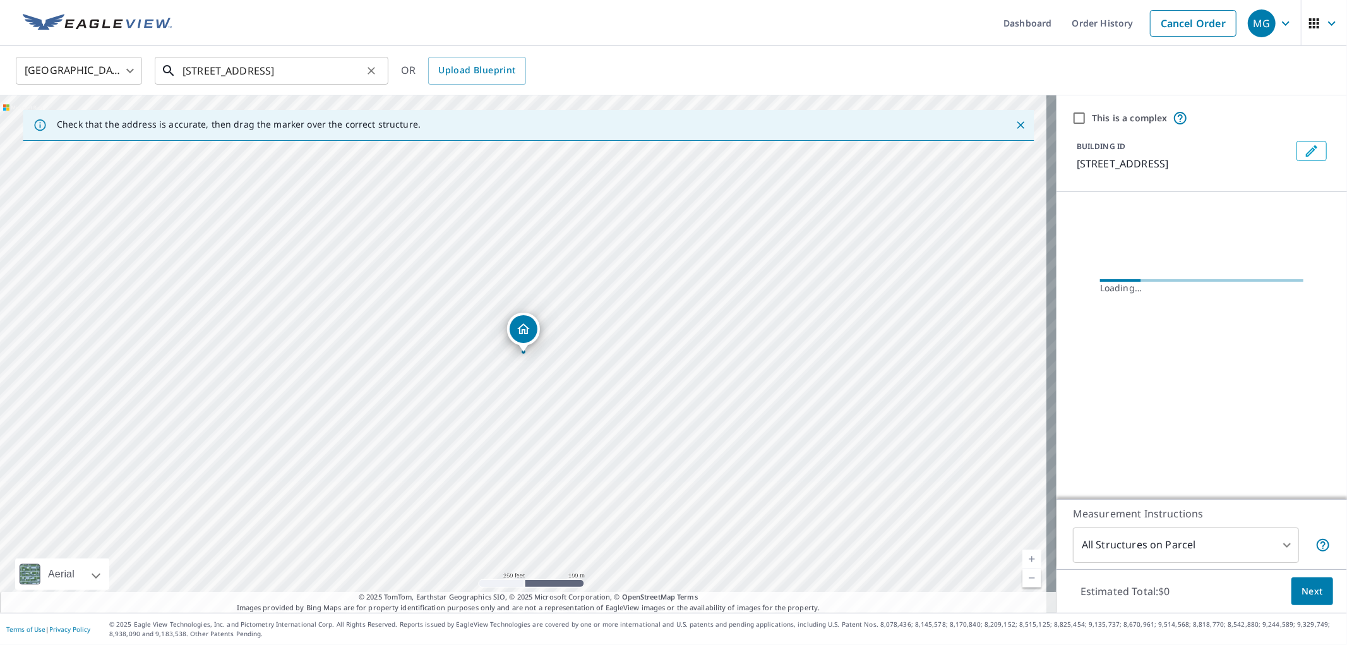
click at [266, 76] on input "[STREET_ADDRESS]" at bounding box center [272, 70] width 180 height 35
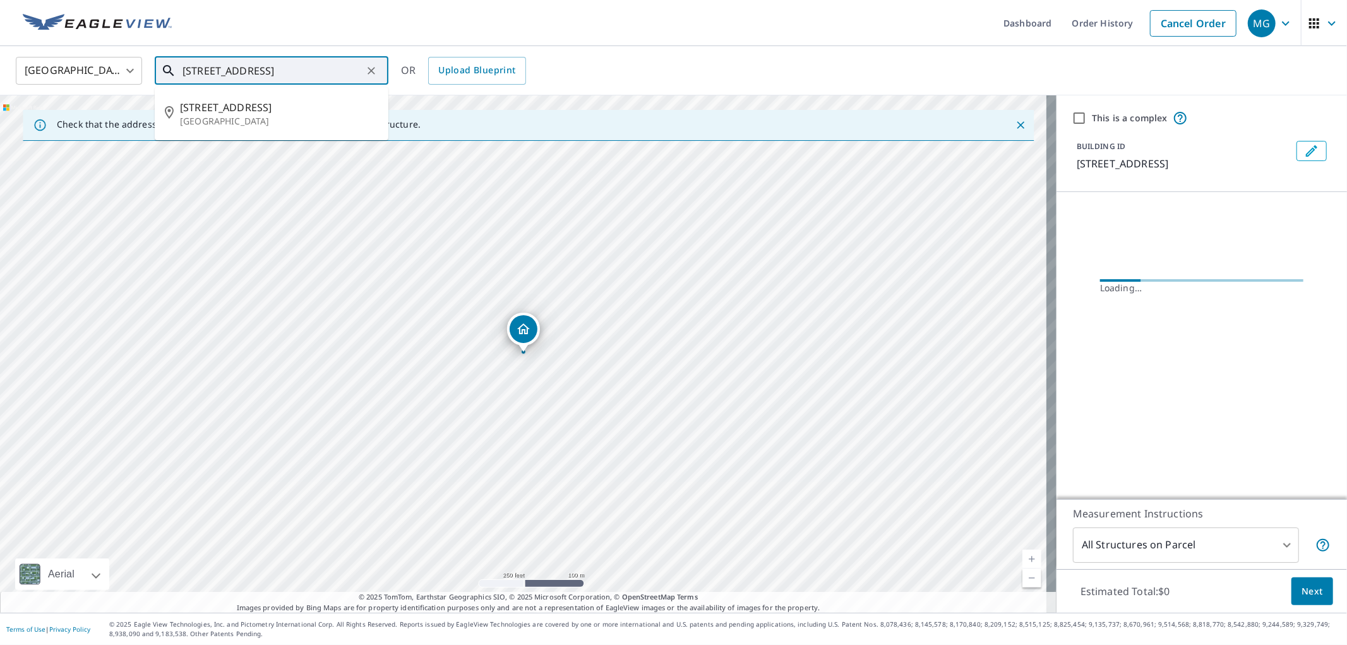
click at [266, 76] on input "[STREET_ADDRESS]" at bounding box center [272, 70] width 180 height 35
paste input "W 21 Court"
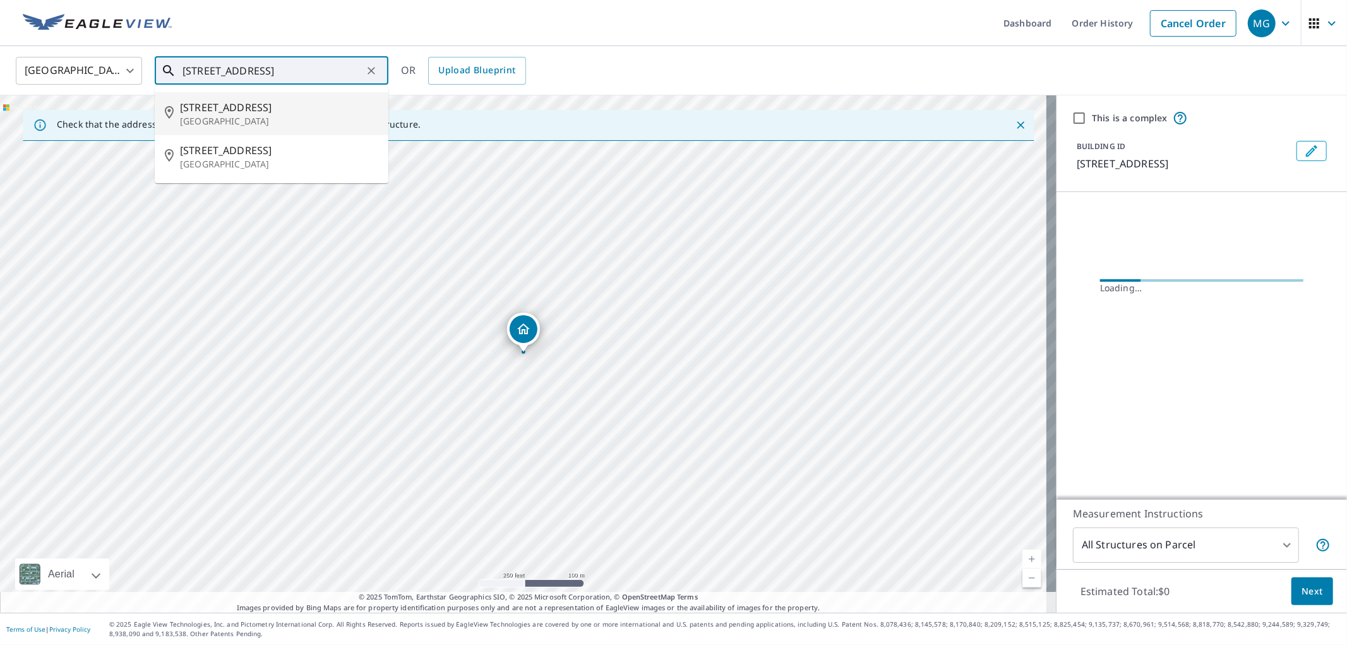
click at [256, 105] on span "[STREET_ADDRESS]" at bounding box center [279, 107] width 198 height 15
type input "[STREET_ADDRESS]"
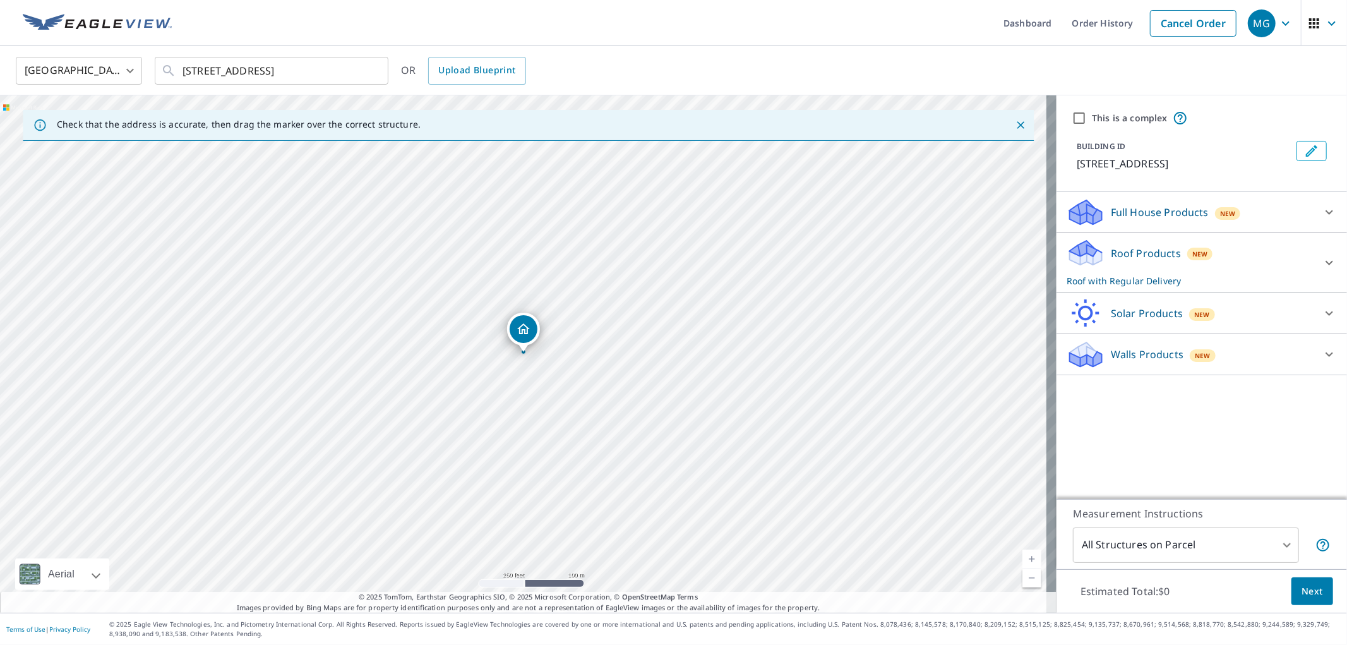
click at [1301, 598] on span "Next" at bounding box center [1311, 591] width 21 height 16
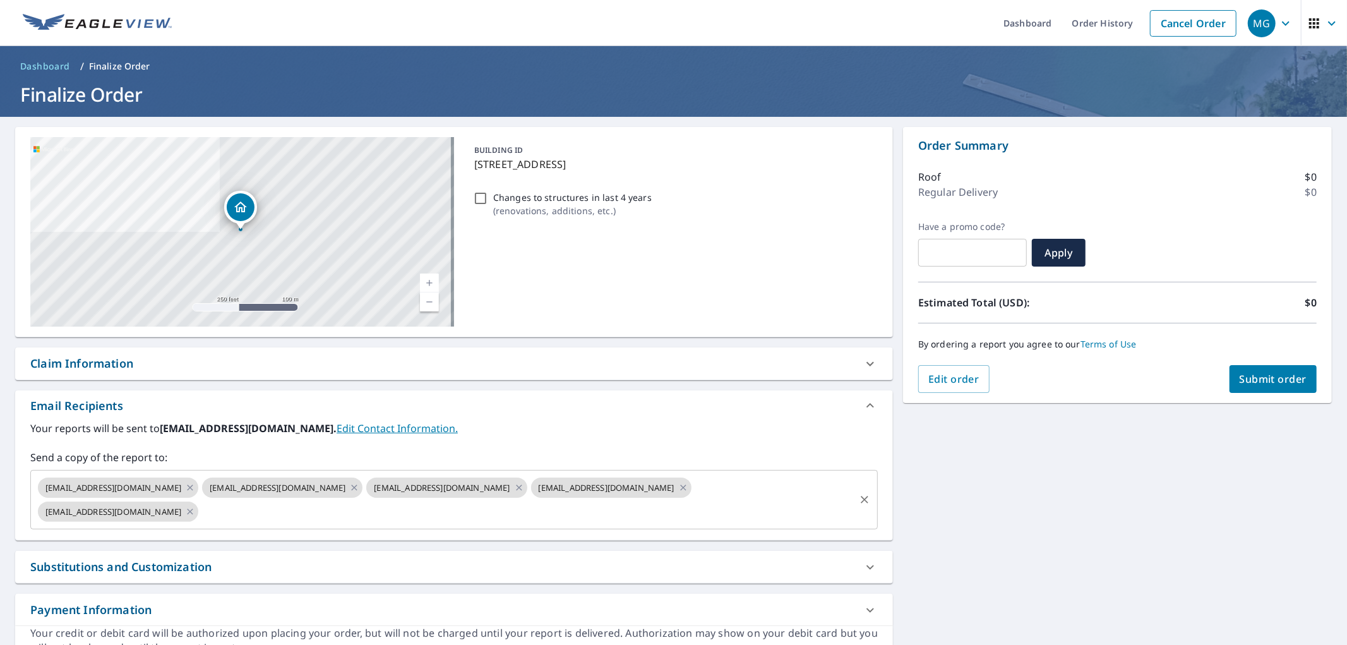
click at [380, 503] on input "text" at bounding box center [526, 512] width 653 height 24
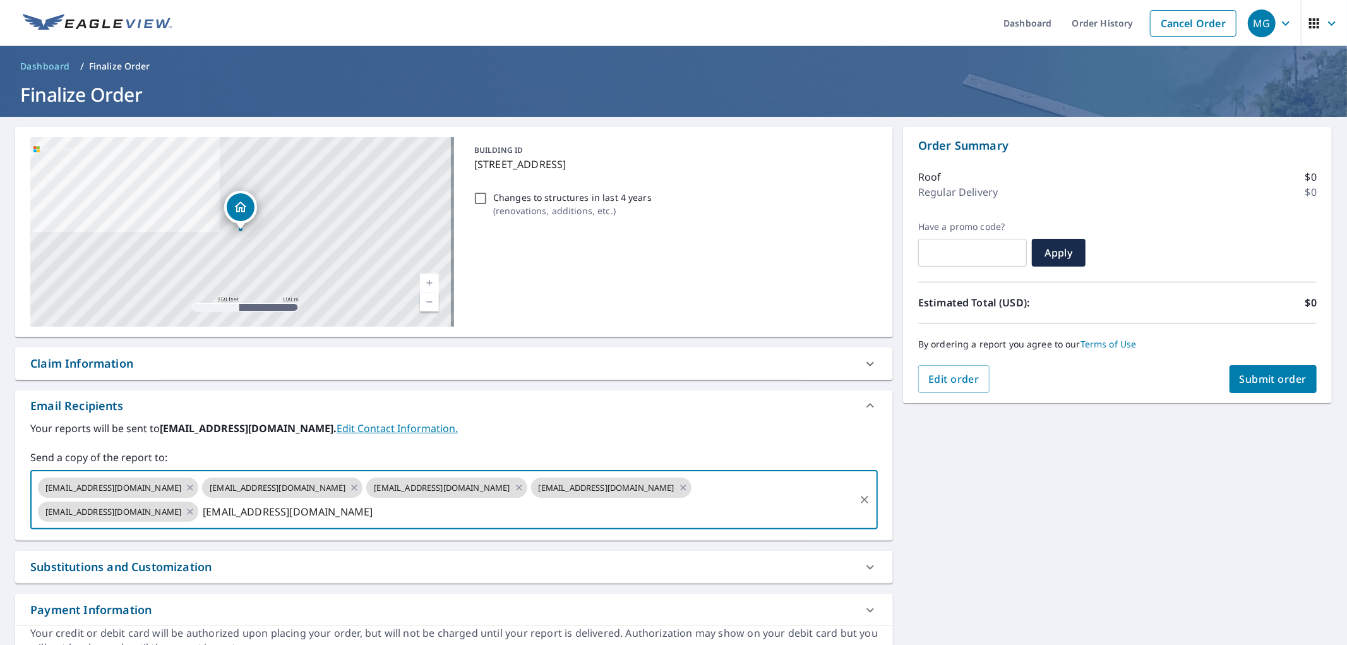
type input "[EMAIL_ADDRESS][DOMAIN_NAME]"
click at [1240, 381] on span "Submit order" at bounding box center [1274, 379] width 68 height 14
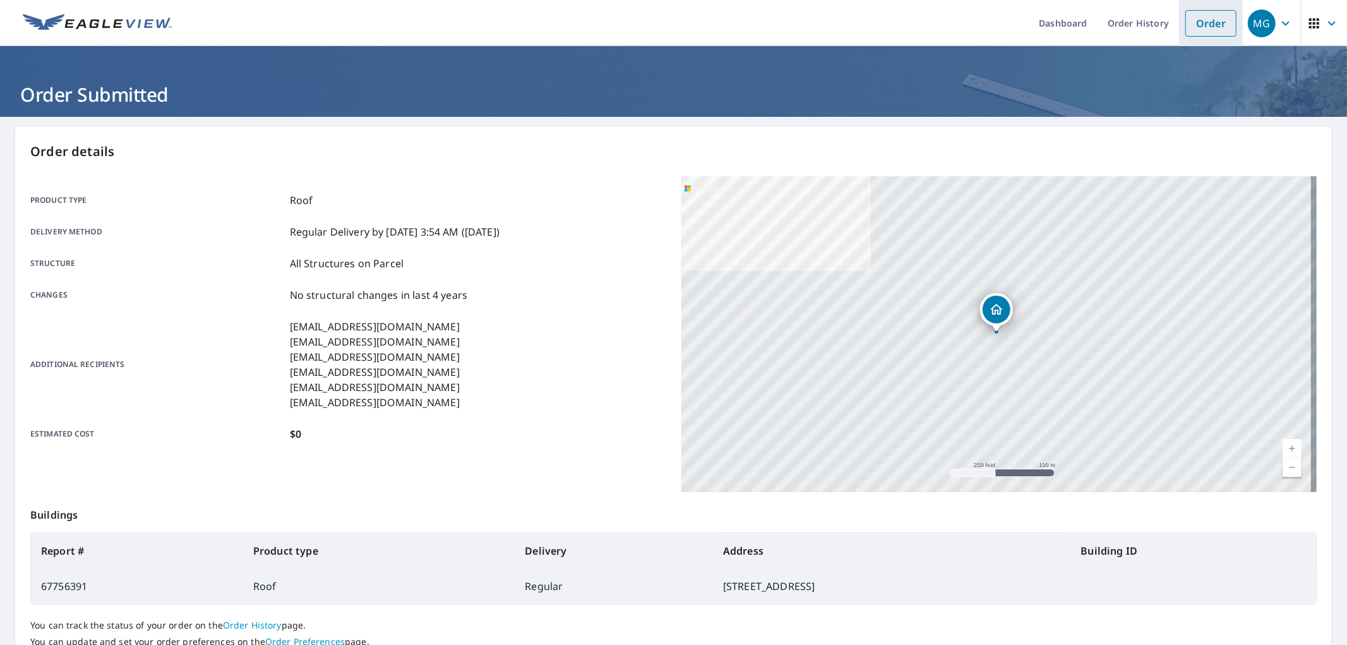
click at [1217, 27] on link "Order" at bounding box center [1210, 23] width 51 height 27
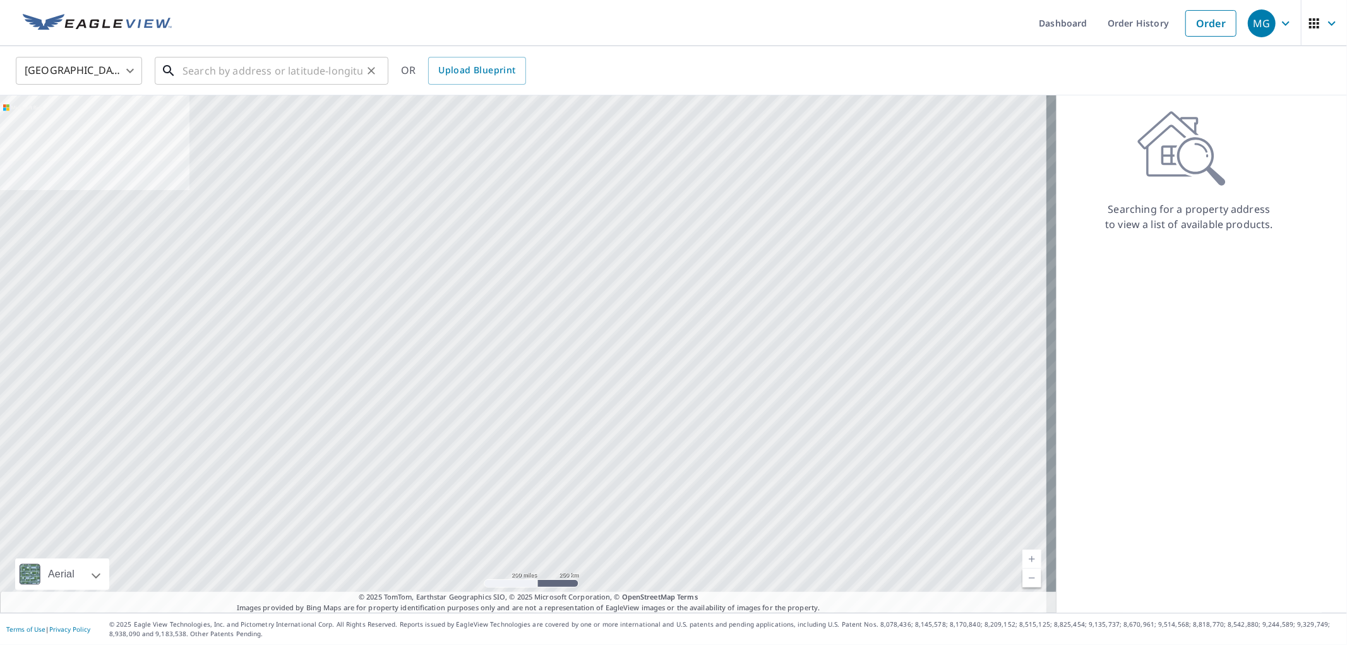
click at [259, 75] on input "text" at bounding box center [272, 70] width 180 height 35
paste input "[STREET_ADDRESS]"
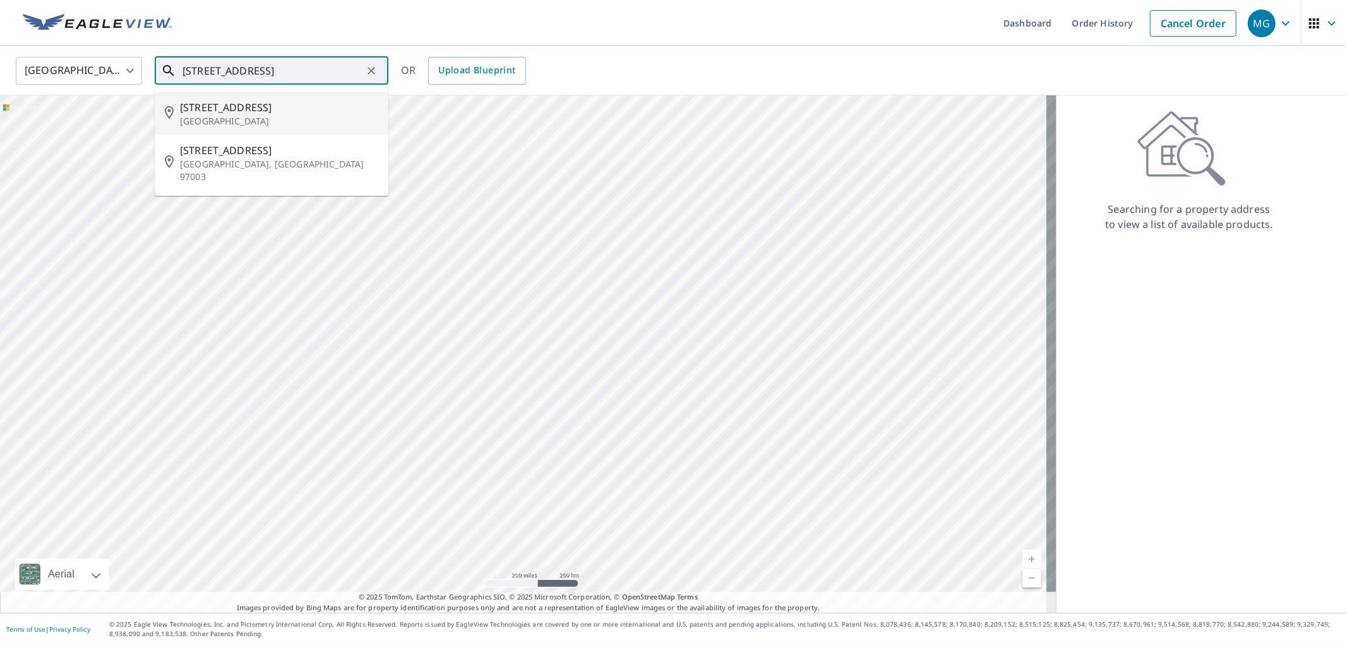
click at [232, 97] on li "[STREET_ADDRESS]" at bounding box center [272, 113] width 234 height 43
type input "[STREET_ADDRESS]"
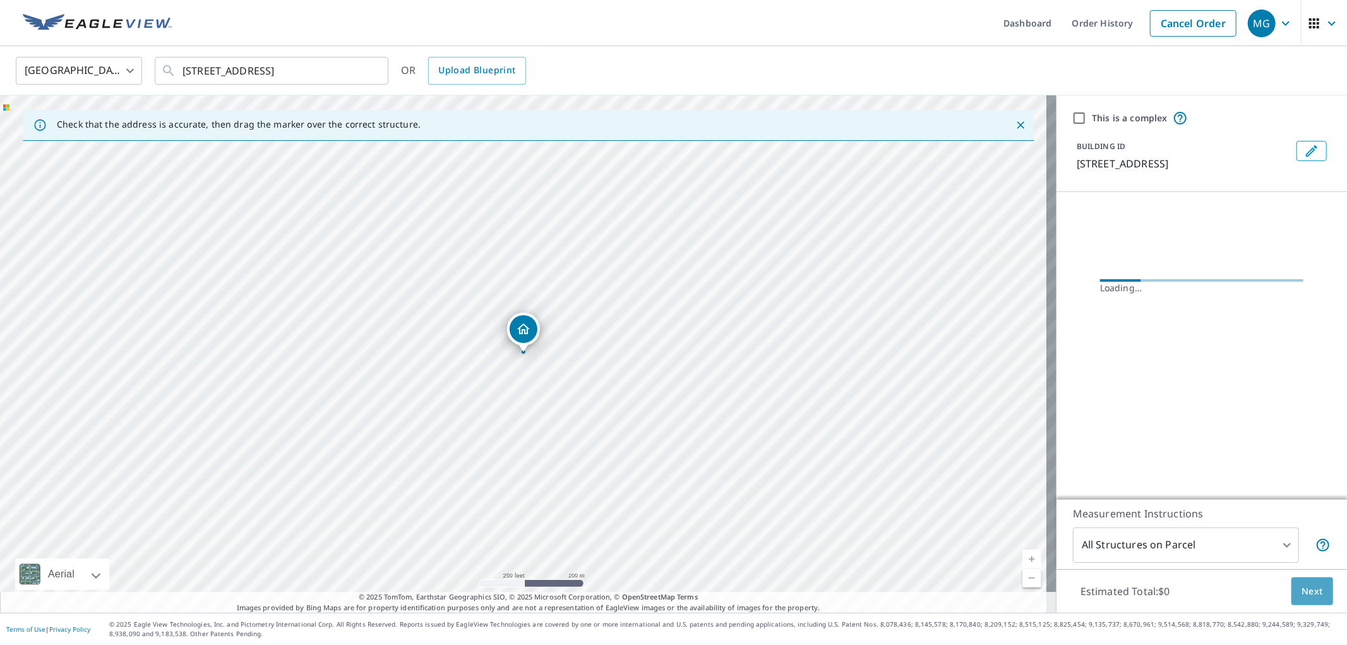
click at [1304, 598] on span "Next" at bounding box center [1311, 591] width 21 height 16
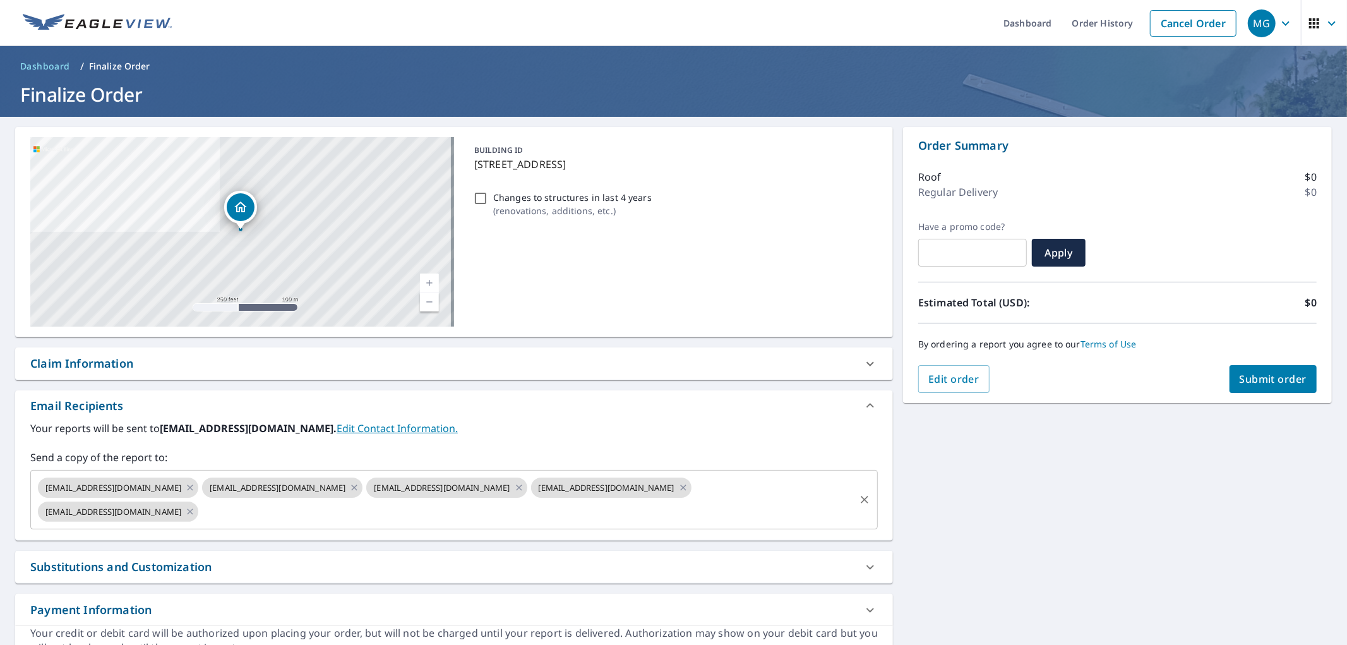
click at [514, 518] on input "text" at bounding box center [526, 512] width 653 height 24
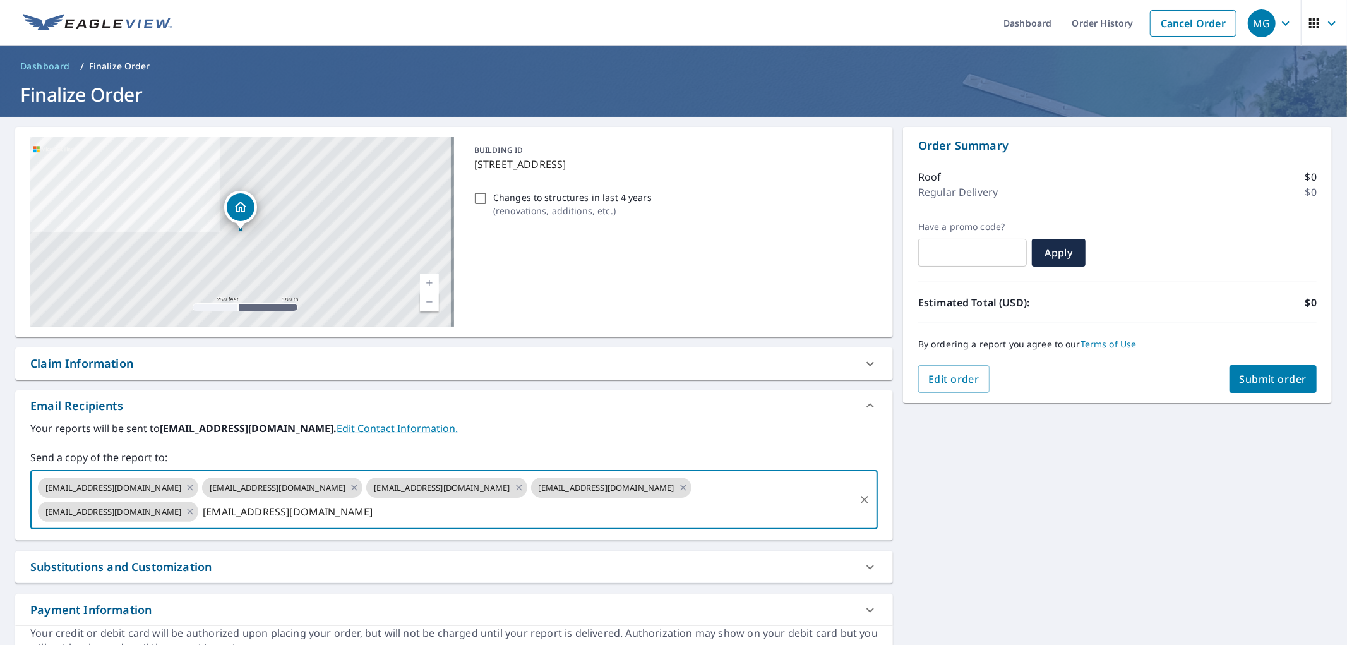
type input "[EMAIL_ADDRESS][DOMAIN_NAME]"
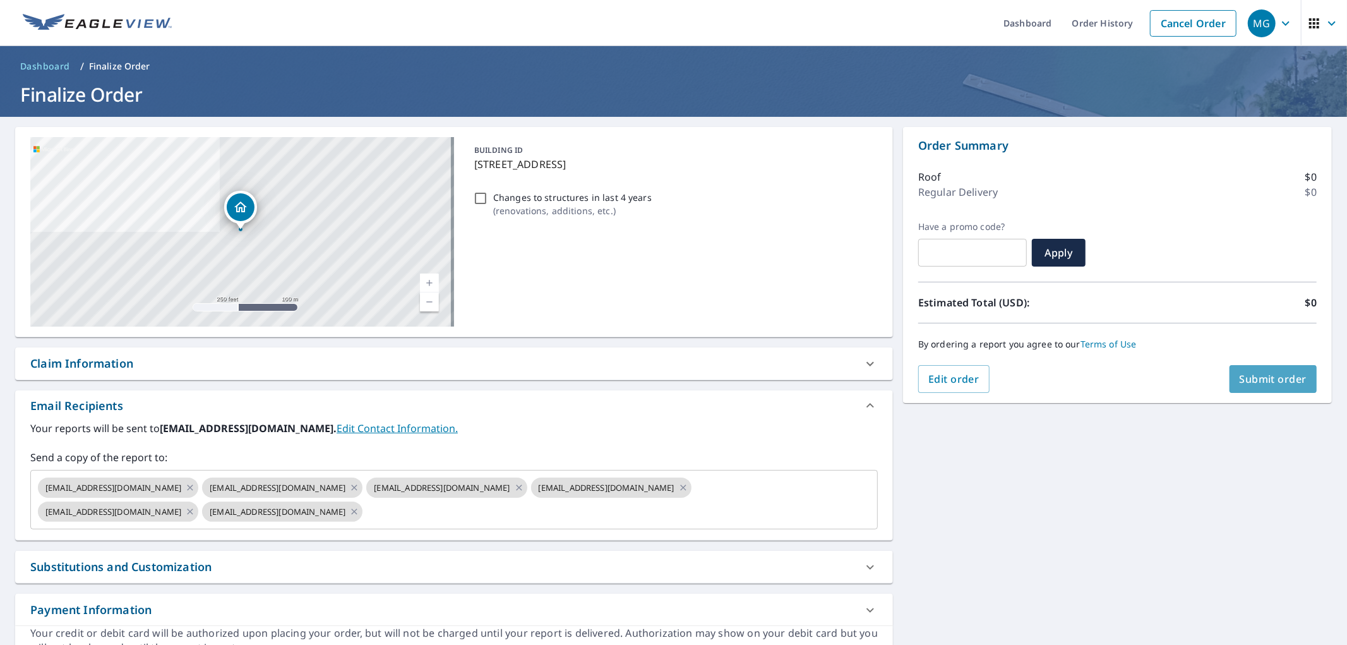
click at [1260, 374] on span "Submit order" at bounding box center [1274, 379] width 68 height 14
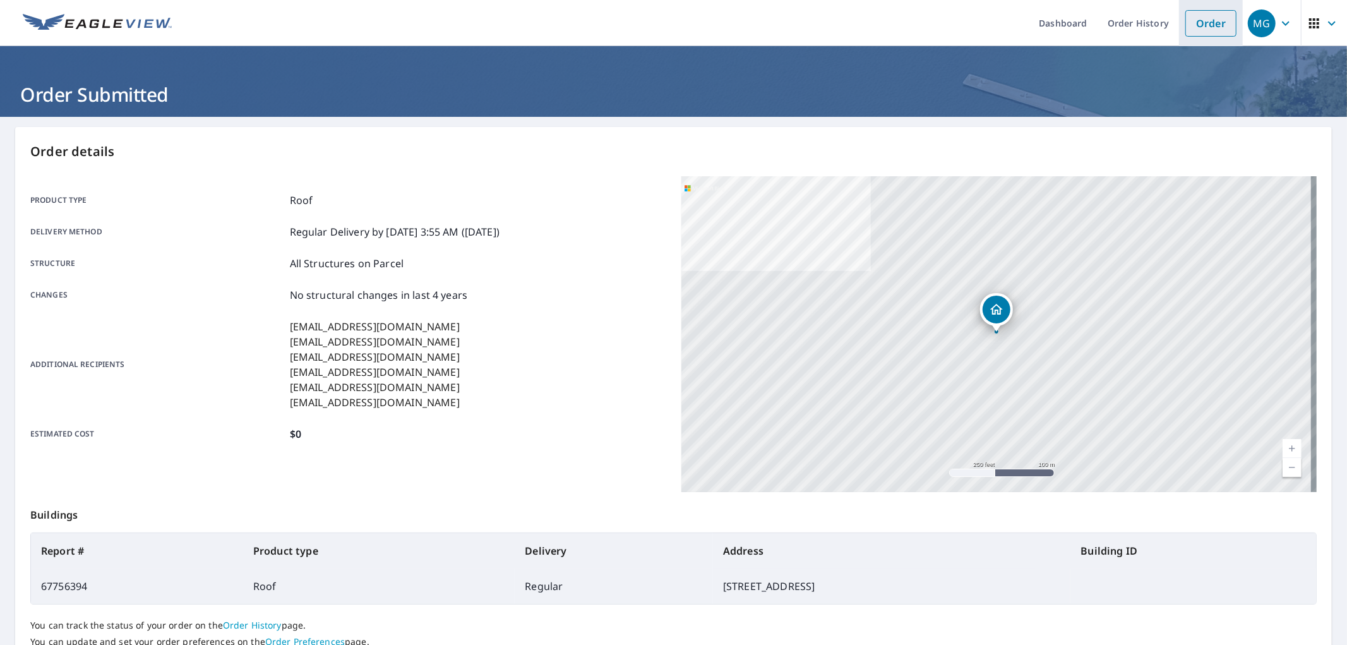
drag, startPoint x: 1188, startPoint y: 34, endPoint x: 1177, endPoint y: 37, distance: 11.0
click at [1188, 33] on link "Order" at bounding box center [1210, 23] width 51 height 27
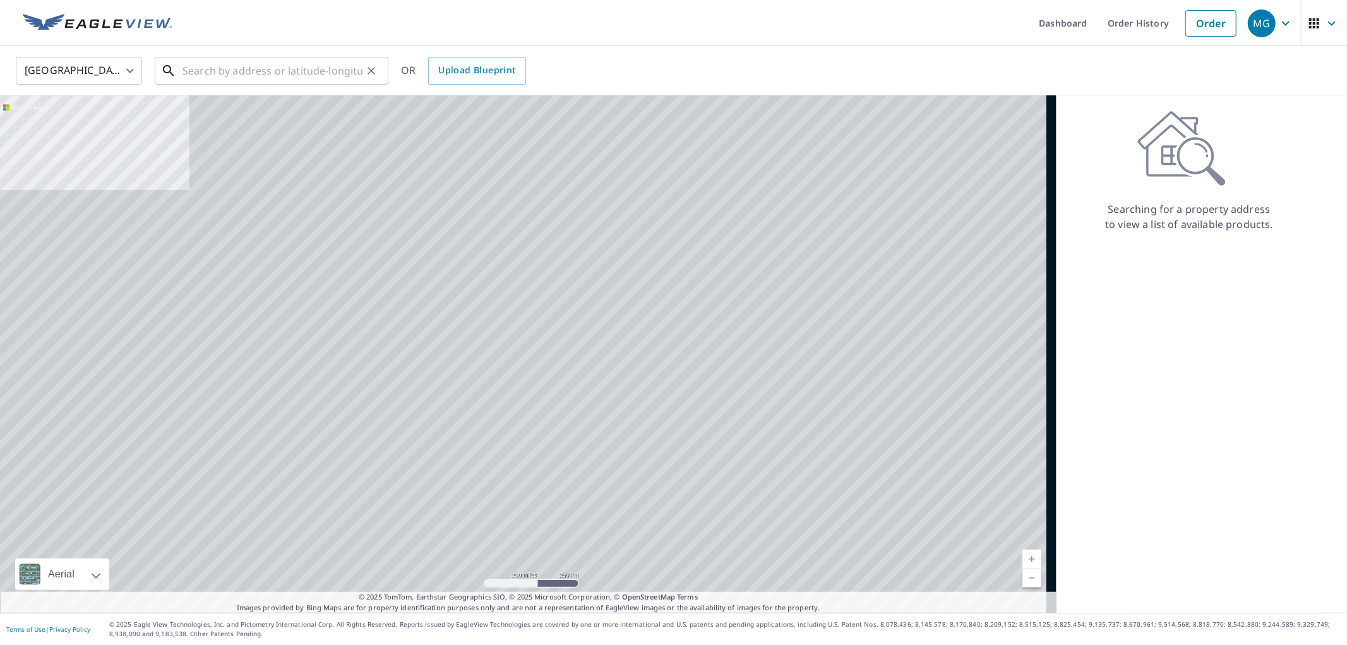
click at [318, 64] on input "text" at bounding box center [272, 70] width 180 height 35
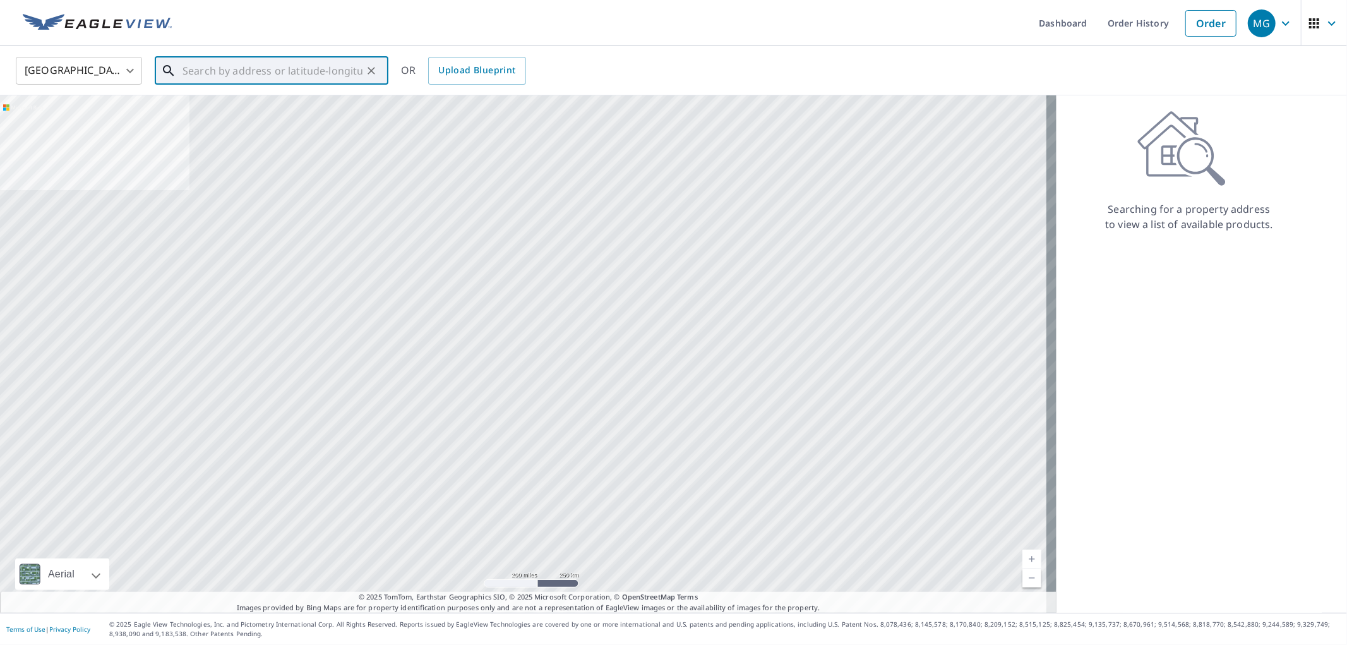
paste input "[STREET_ADDRESS]"
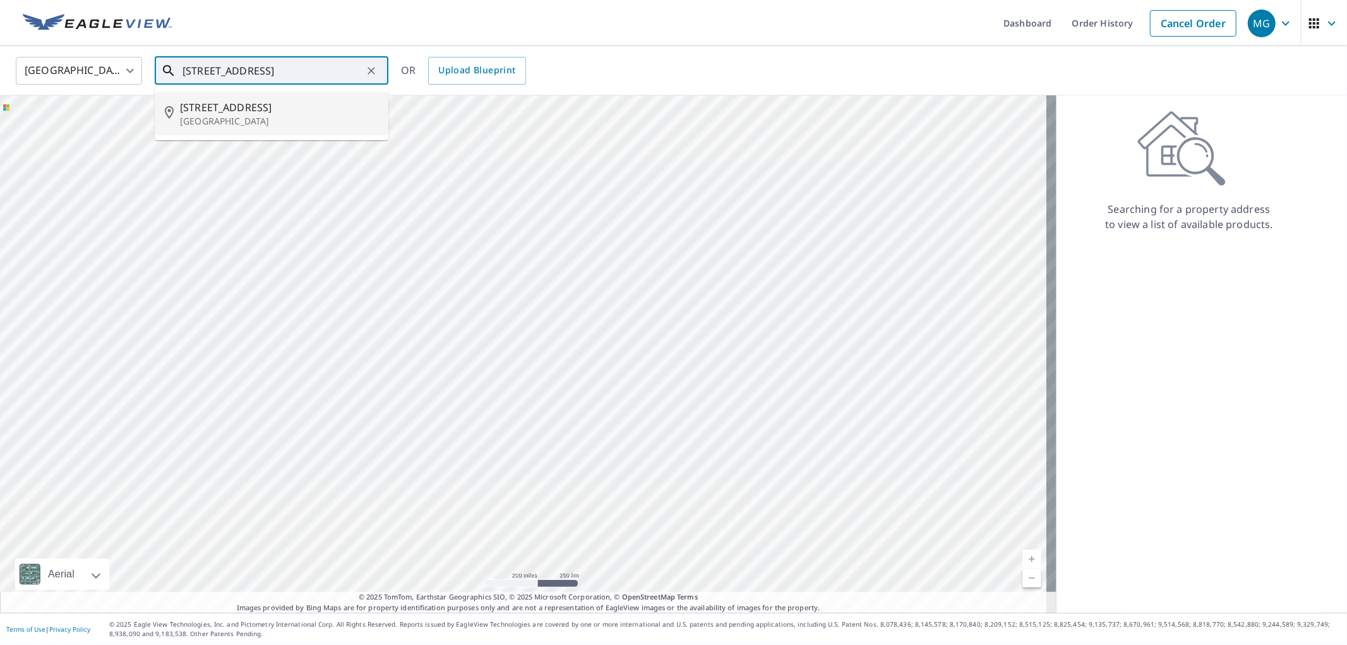
click at [251, 120] on p "[GEOGRAPHIC_DATA]" at bounding box center [279, 121] width 198 height 13
type input "[STREET_ADDRESS]"
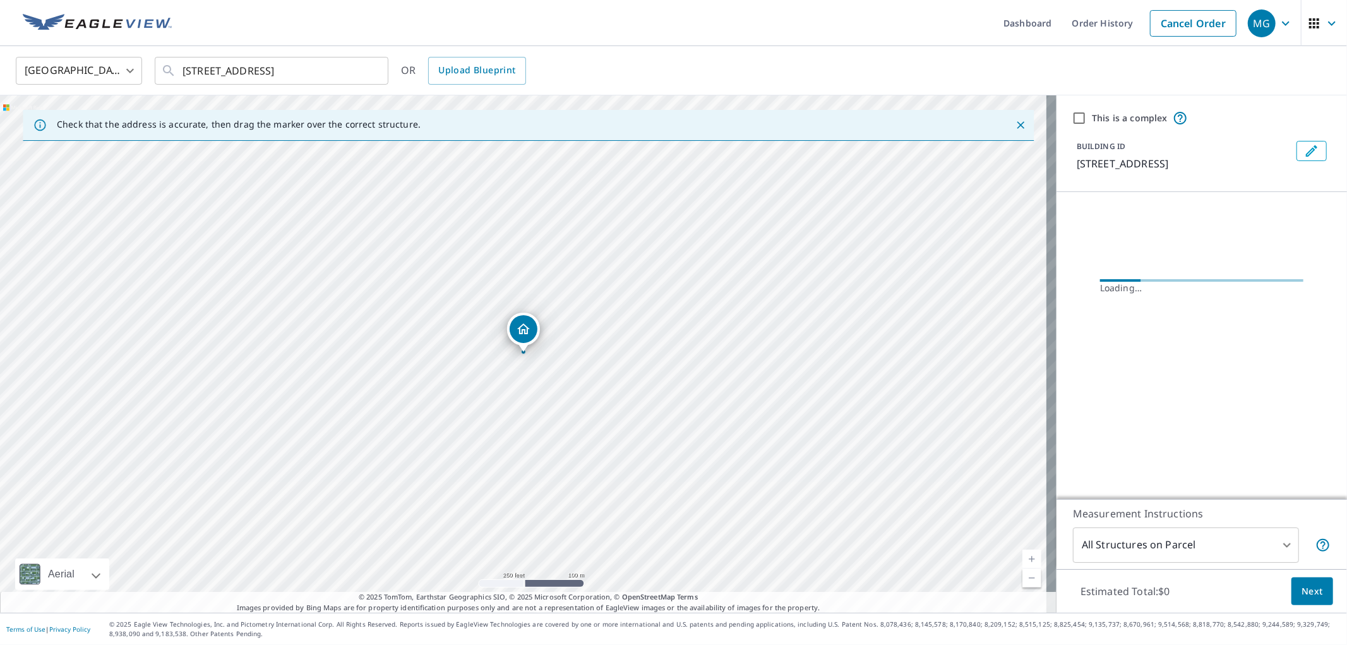
click at [1326, 594] on div "Estimated Total: $0 Next" at bounding box center [1201, 591] width 290 height 44
click at [1310, 587] on span "Next" at bounding box center [1311, 591] width 21 height 16
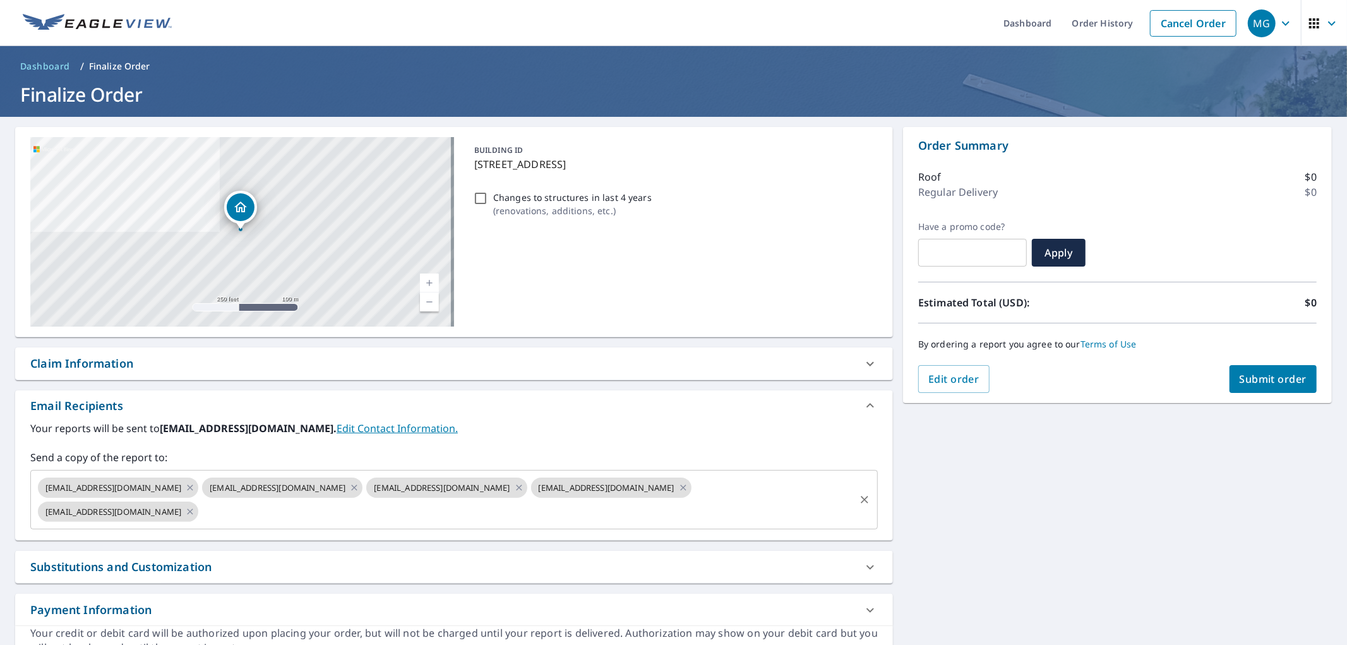
click at [363, 527] on div "[EMAIL_ADDRESS][DOMAIN_NAME] [EMAIL_ADDRESS][DOMAIN_NAME] [EMAIL_ADDRESS][DOMAI…" at bounding box center [453, 499] width 847 height 59
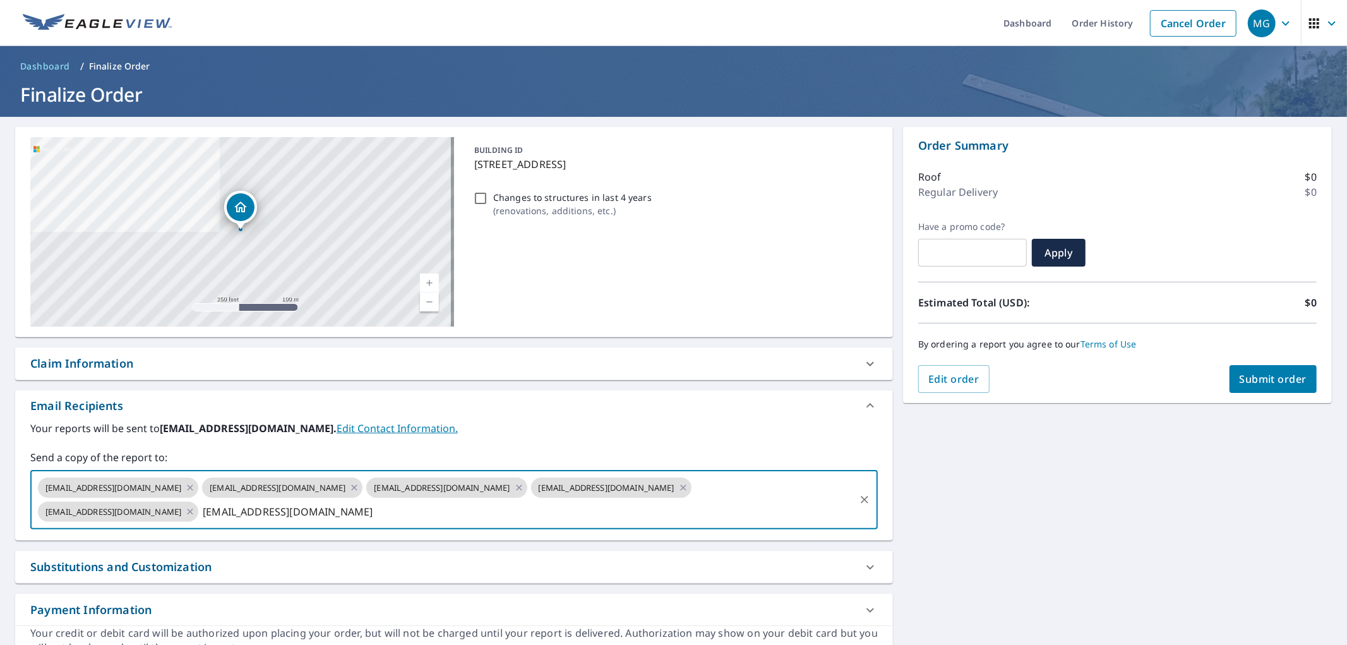
type input "[EMAIL_ADDRESS][DOMAIN_NAME]"
click at [1277, 375] on span "Submit order" at bounding box center [1274, 379] width 68 height 14
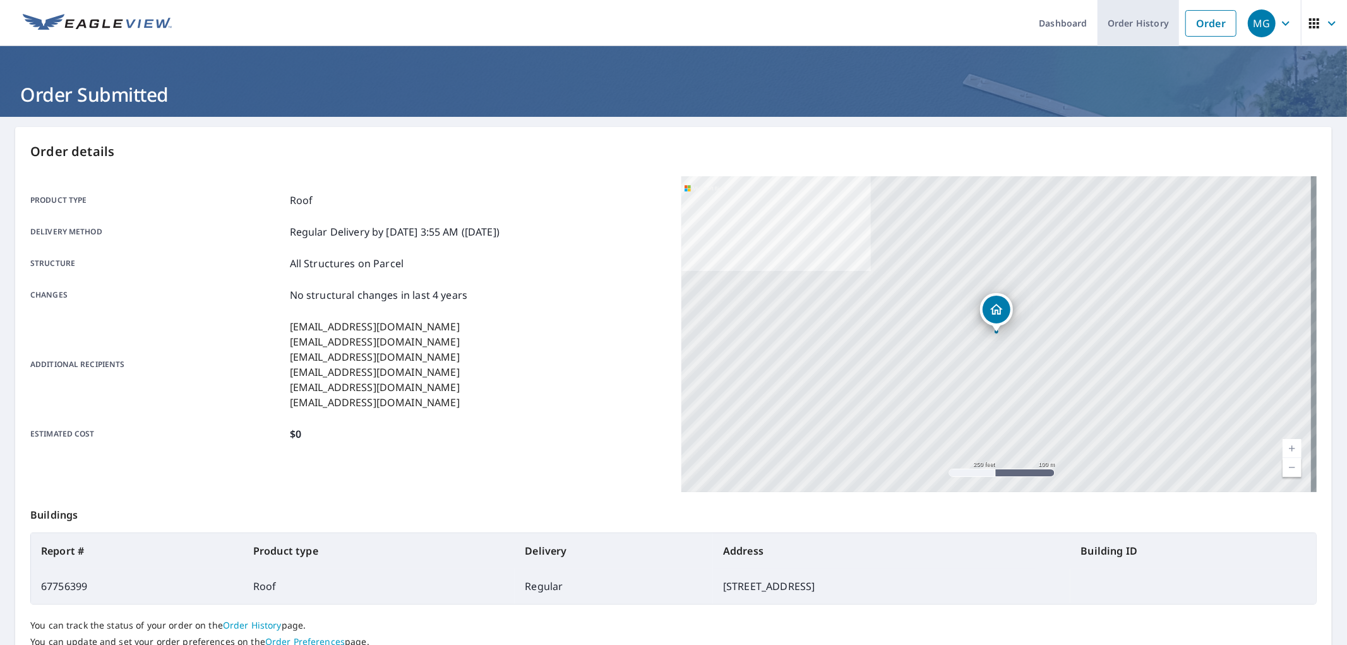
click at [1194, 23] on link "Order" at bounding box center [1210, 23] width 51 height 27
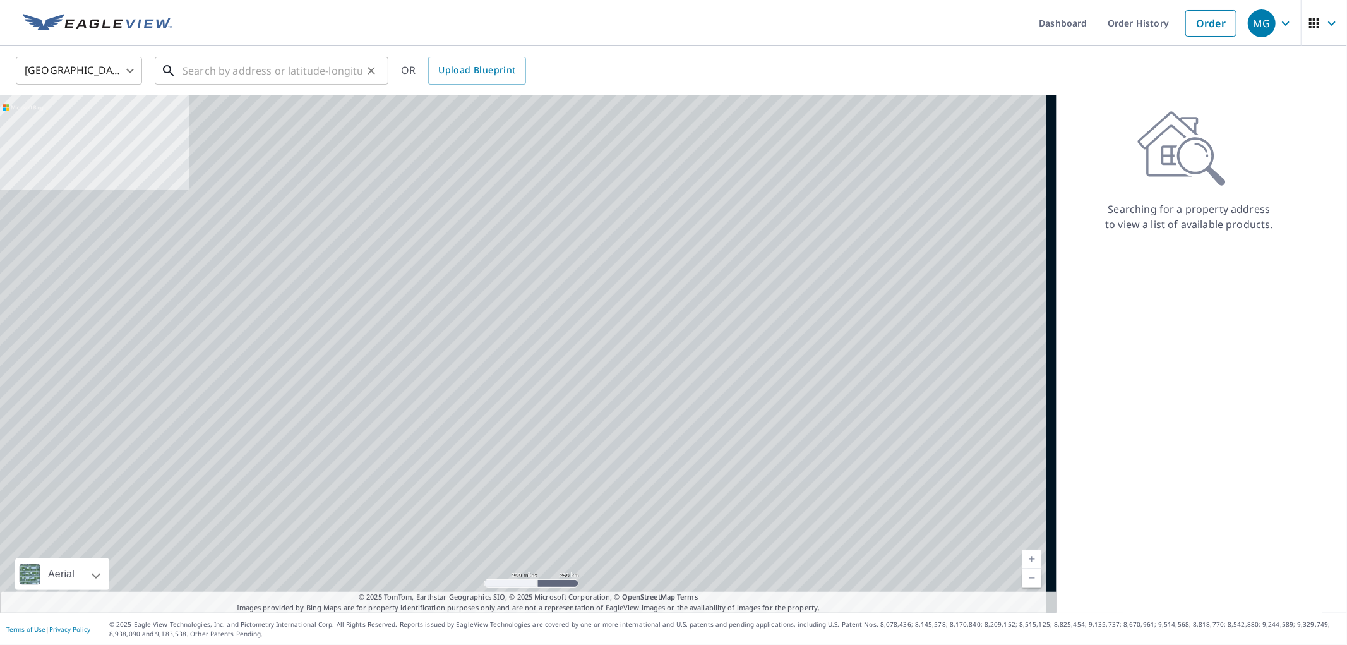
click at [269, 63] on input "text" at bounding box center [272, 70] width 180 height 35
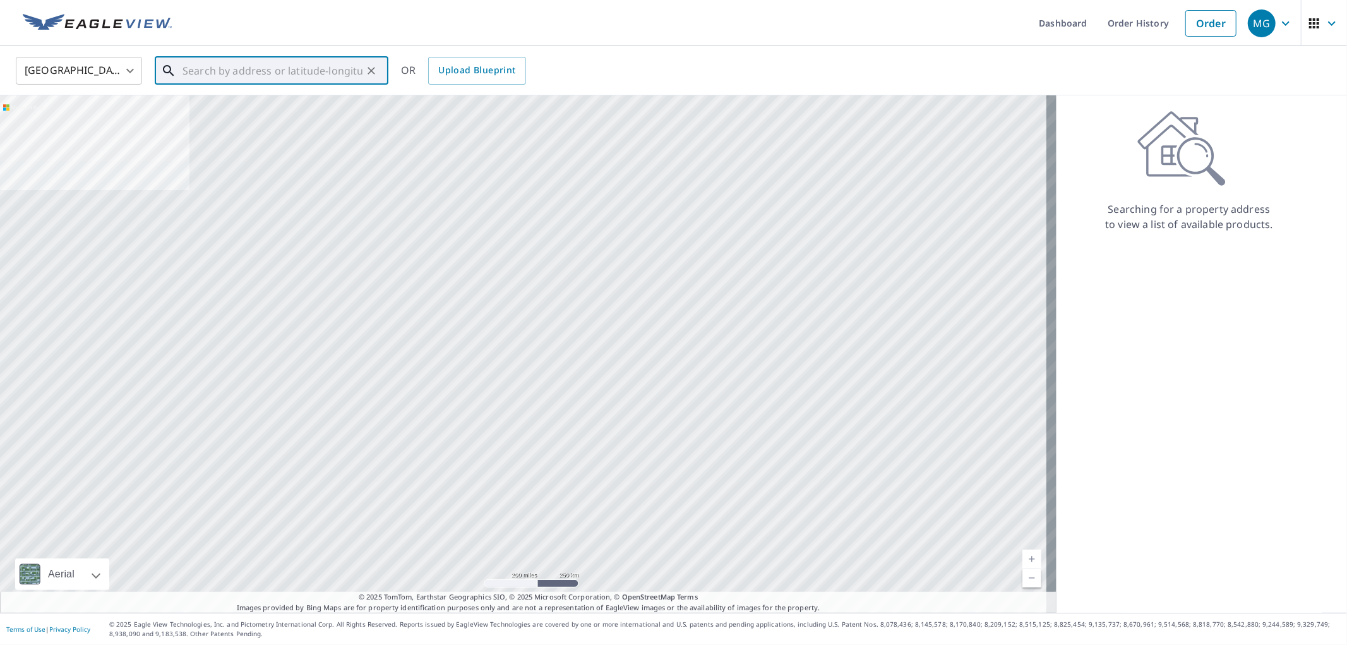
paste input "15560 [GEOGRAPHIC_DATA][STREET_ADDRESS]"
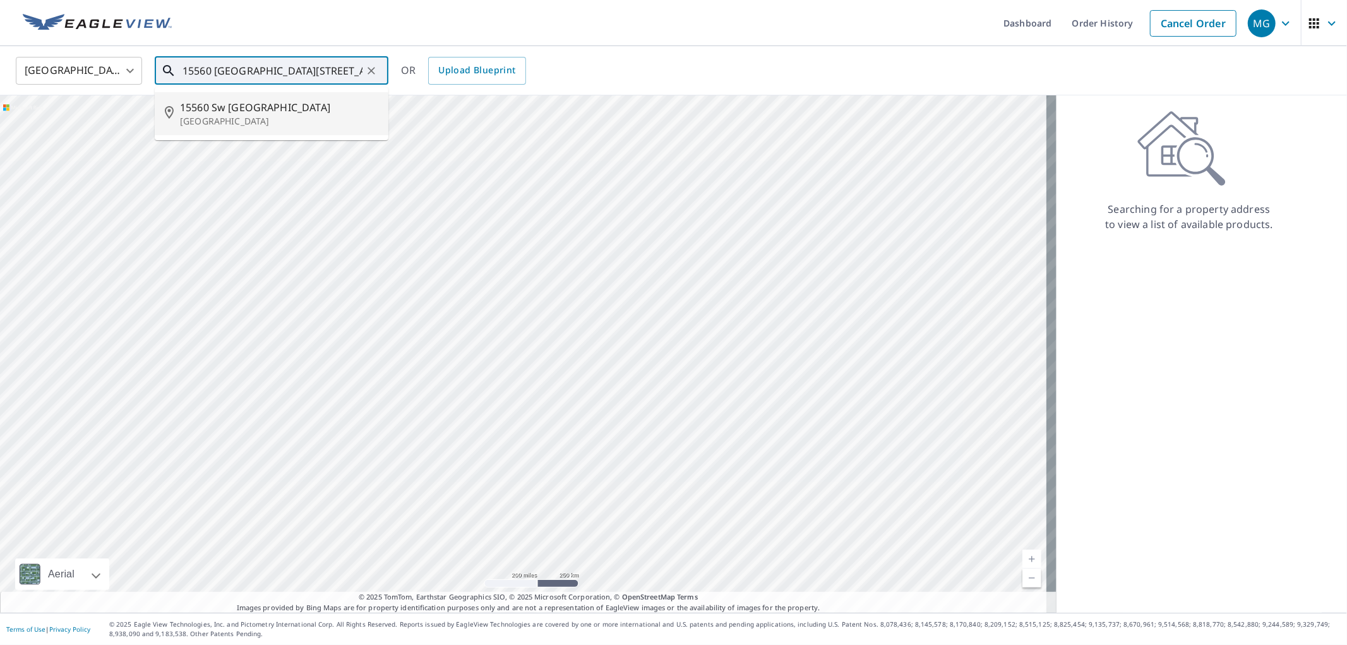
drag, startPoint x: 230, startPoint y: 124, endPoint x: 276, endPoint y: 114, distance: 47.2
click at [263, 109] on span "15560 Sw [GEOGRAPHIC_DATA]" at bounding box center [279, 107] width 198 height 15
type input "[STREET_ADDRESS]"
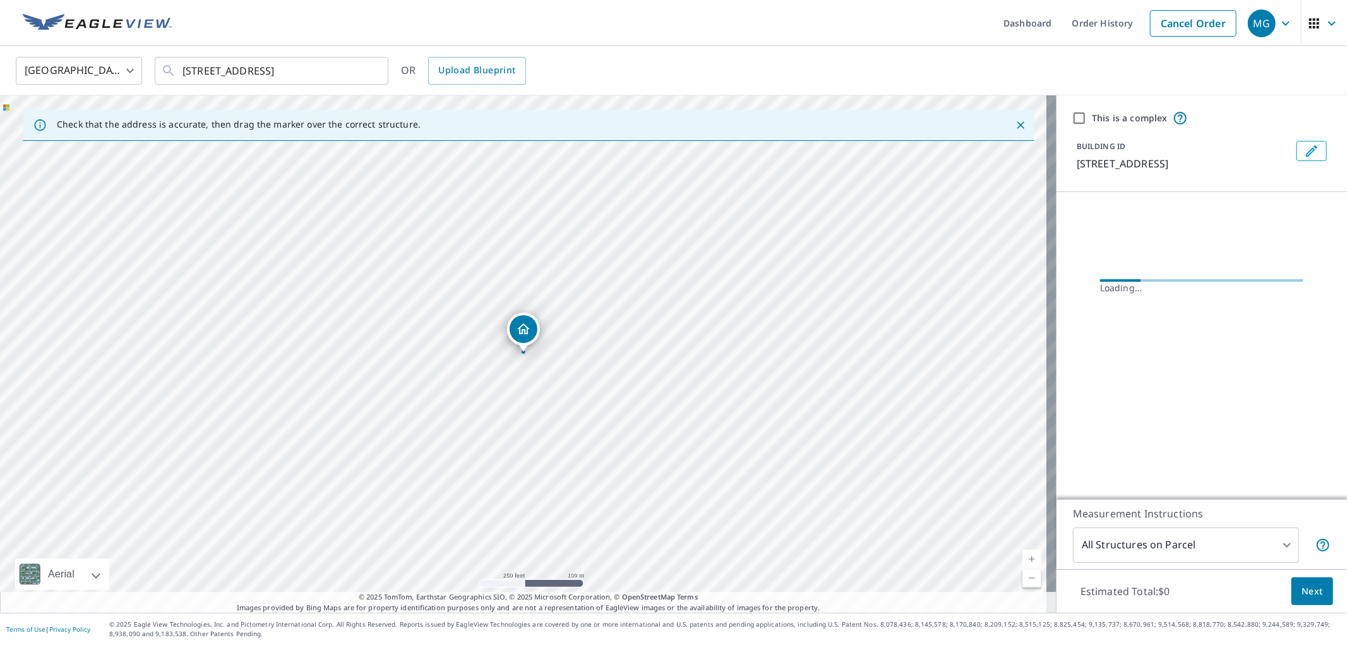
click at [1305, 594] on span "Next" at bounding box center [1311, 591] width 21 height 16
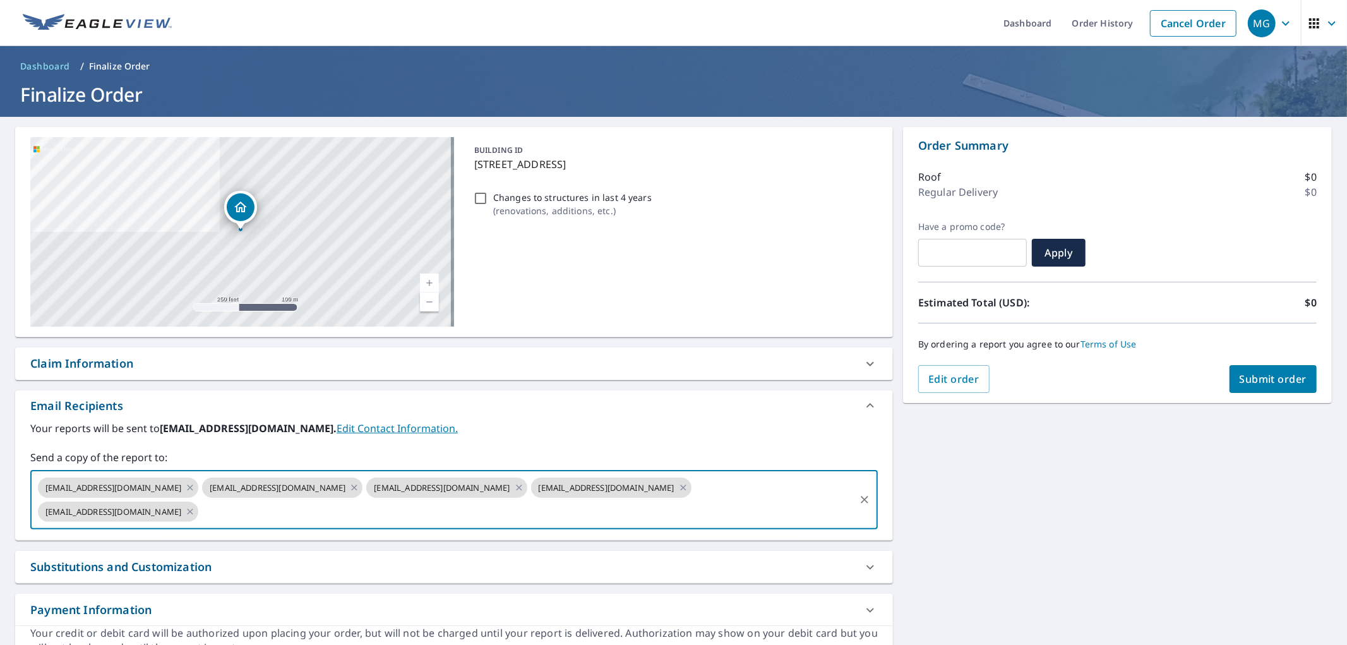
click at [380, 506] on input "text" at bounding box center [526, 512] width 653 height 24
type input "[EMAIL_ADDRESS][DOMAIN_NAME]"
click at [1251, 368] on button "Submit order" at bounding box center [1273, 379] width 88 height 28
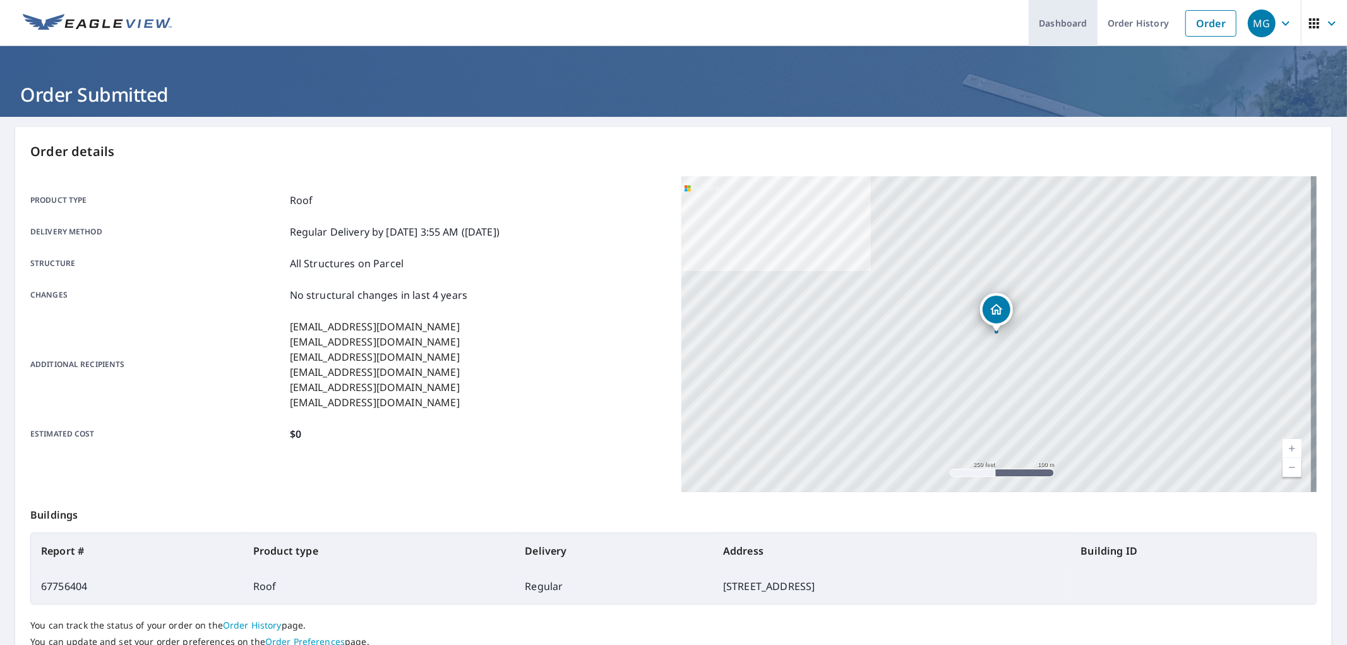
drag, startPoint x: 1176, startPoint y: 9, endPoint x: 1082, endPoint y: 45, distance: 100.7
click at [1179, 9] on li "Order" at bounding box center [1211, 23] width 64 height 46
click at [1185, 21] on link "Order" at bounding box center [1210, 23] width 51 height 27
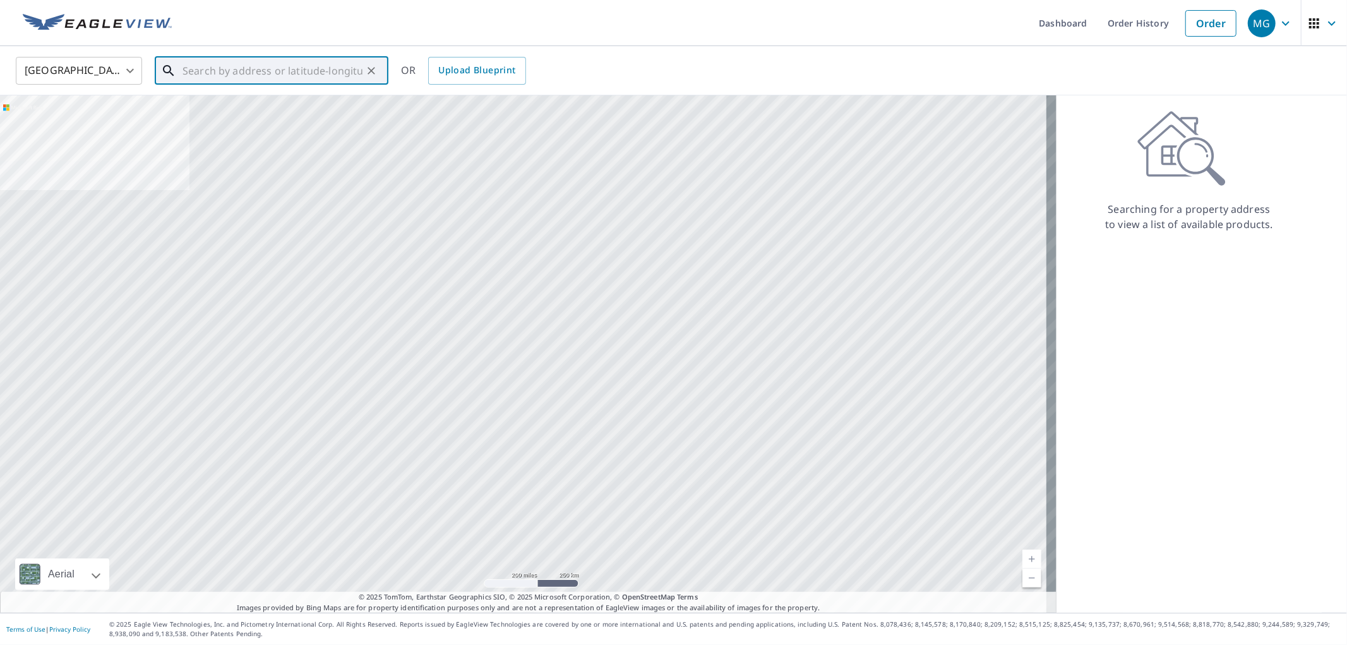
click at [266, 68] on input "text" at bounding box center [272, 70] width 180 height 35
paste input "1557 [GEOGRAPHIC_DATA][STREET_ADDRESS]"
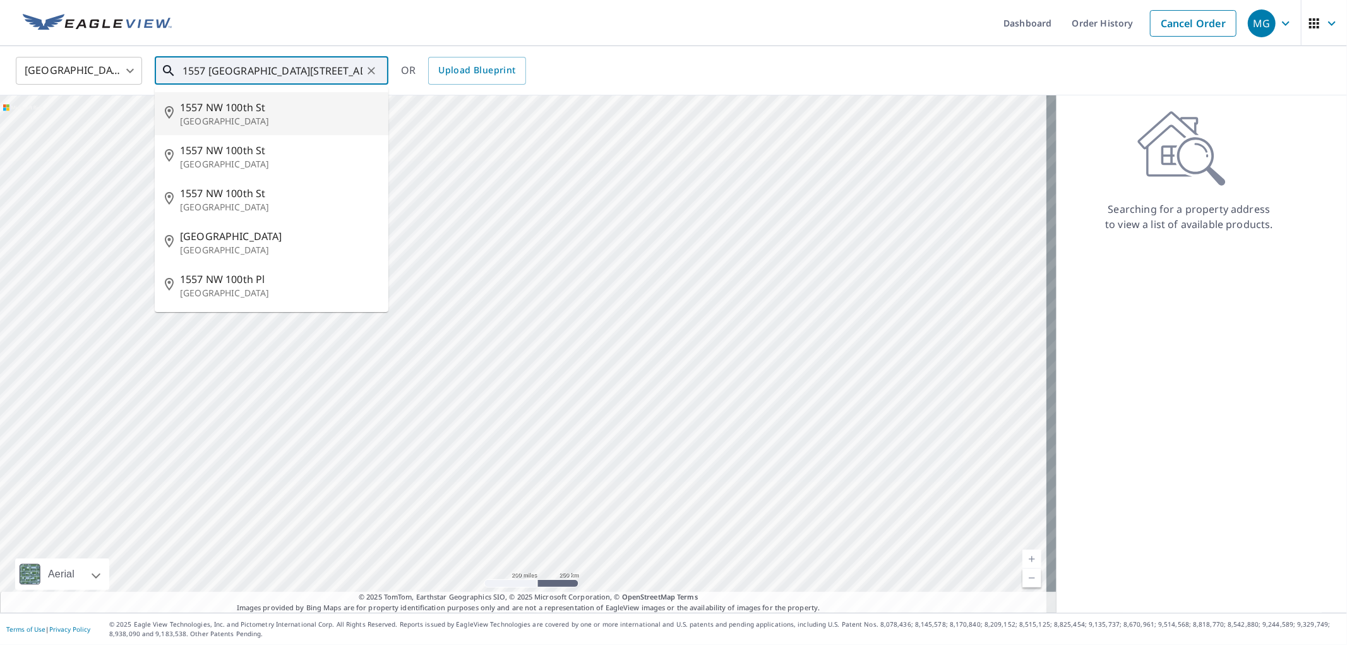
click at [230, 100] on span "1557 NW 100th St" at bounding box center [279, 107] width 198 height 15
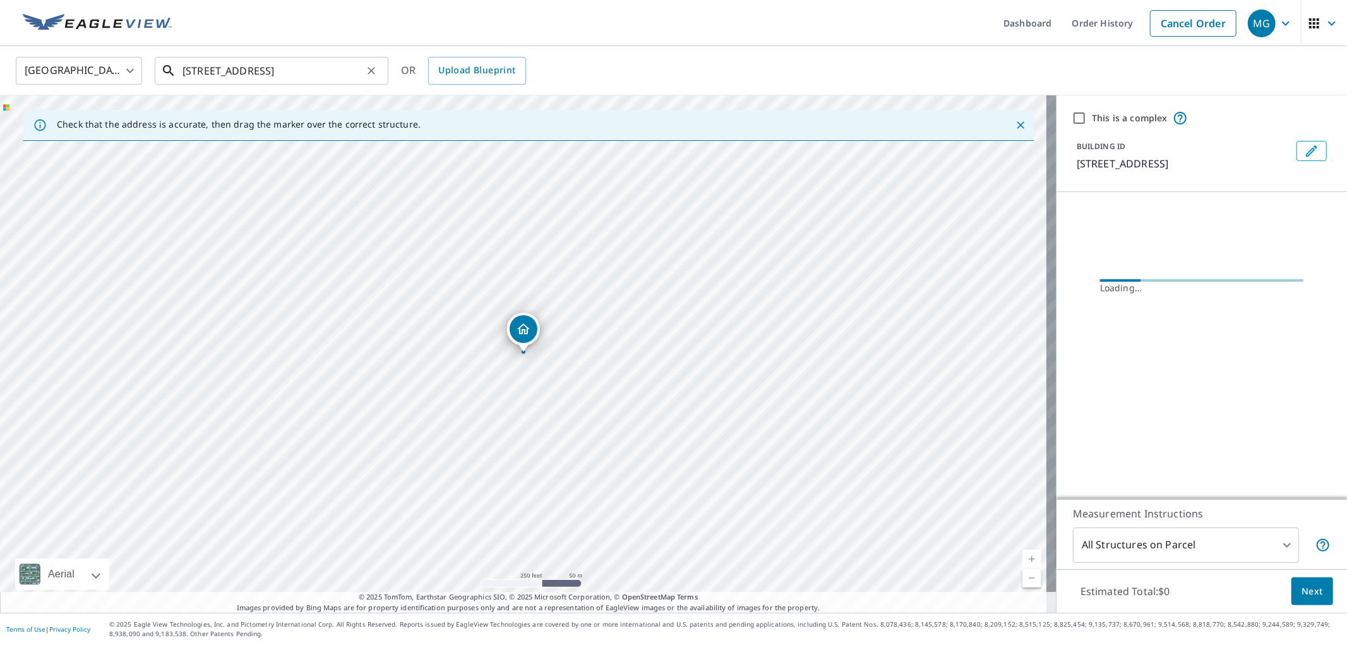
click at [325, 64] on input "[STREET_ADDRESS]" at bounding box center [272, 70] width 180 height 35
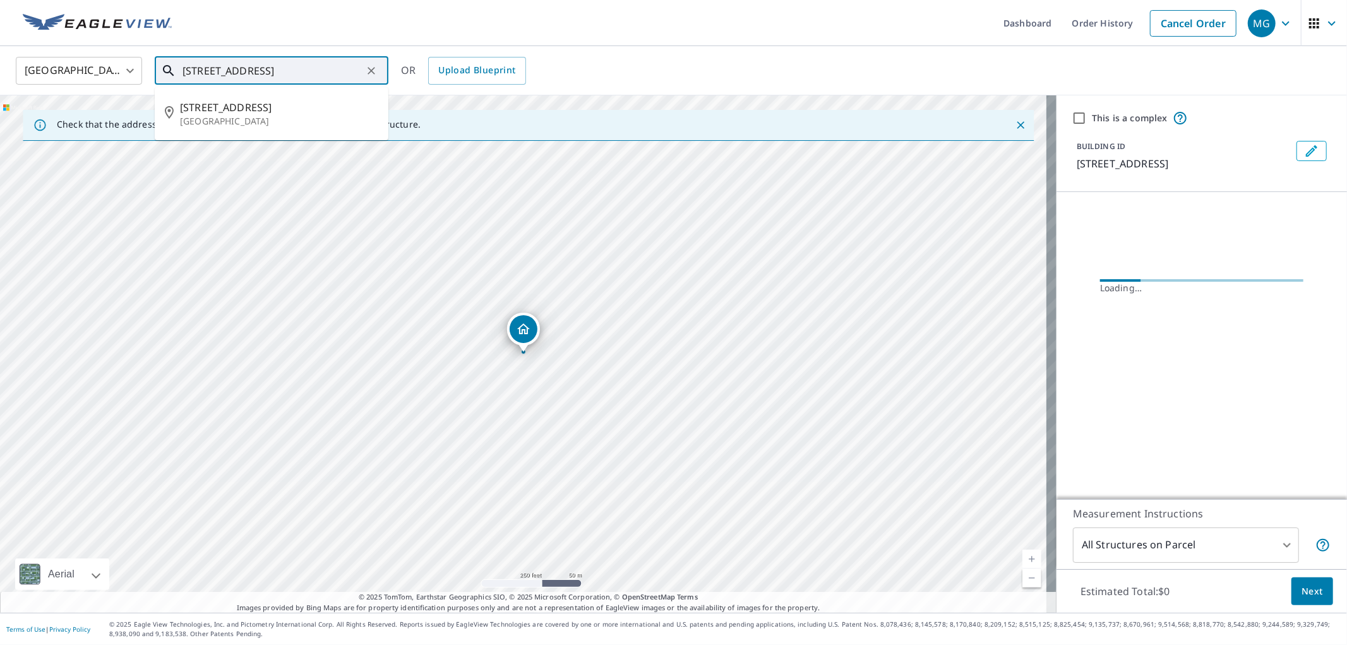
click at [325, 64] on input "[STREET_ADDRESS]" at bounding box center [272, 70] width 180 height 35
paste input "orthwest [STREET_ADDRESS]"
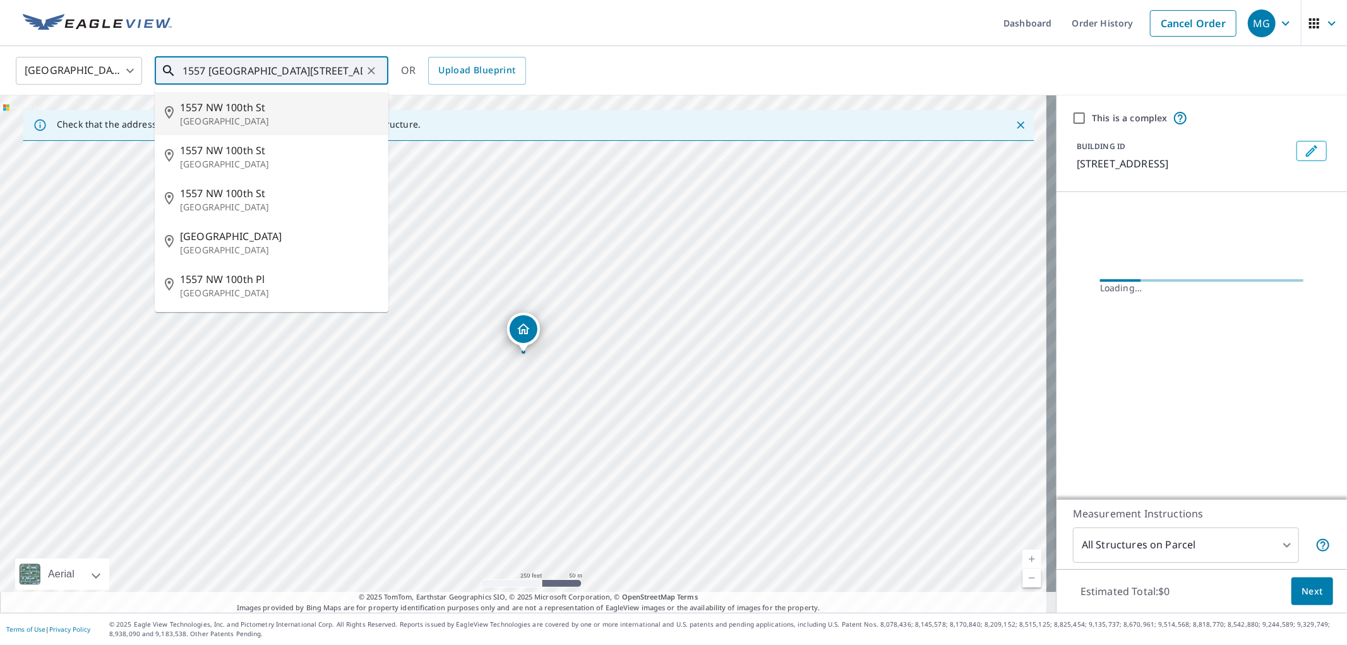
click at [283, 73] on input "1557 [GEOGRAPHIC_DATA][STREET_ADDRESS]" at bounding box center [272, 70] width 180 height 35
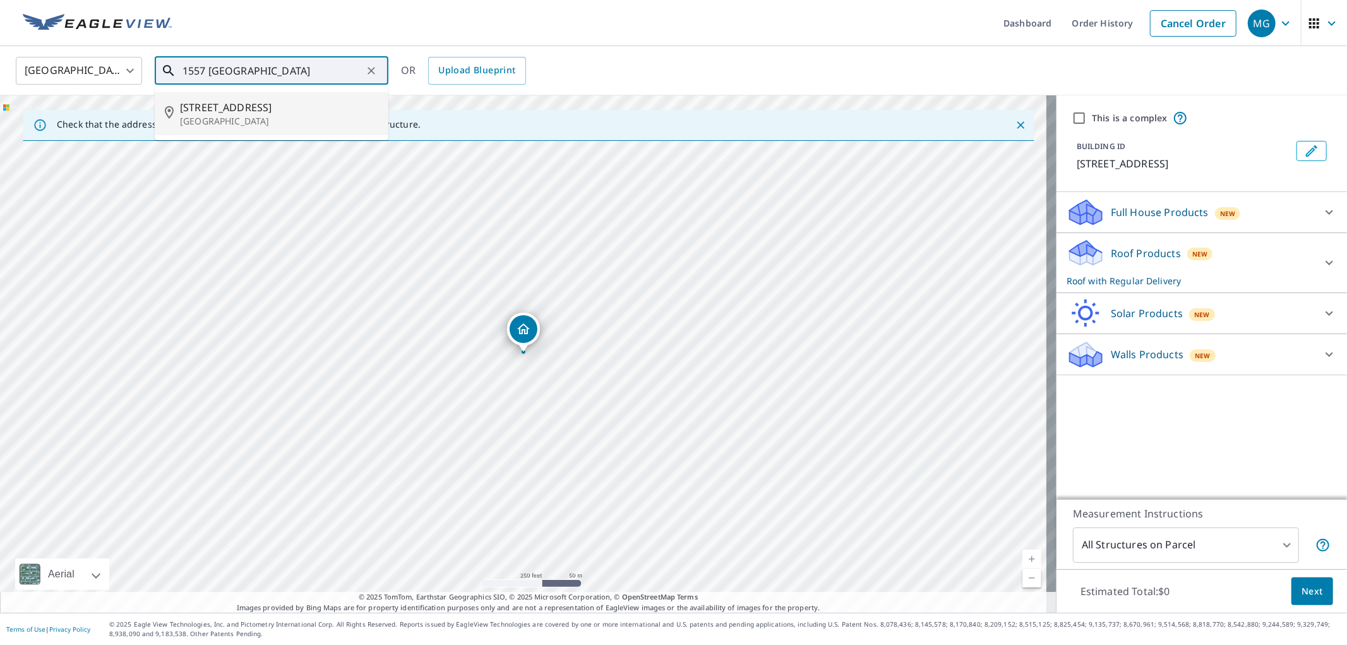
click at [287, 121] on p "[GEOGRAPHIC_DATA]" at bounding box center [279, 121] width 198 height 13
type input "[STREET_ADDRESS]"
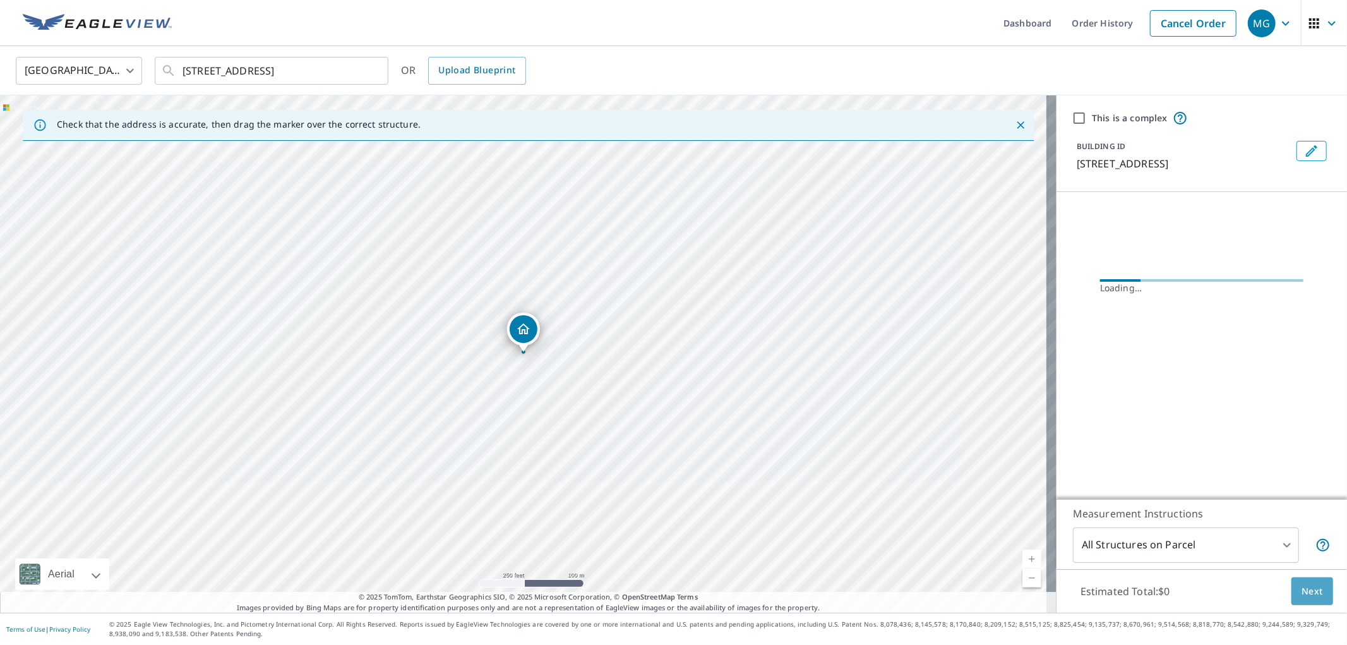
click at [1319, 587] on button "Next" at bounding box center [1312, 591] width 42 height 28
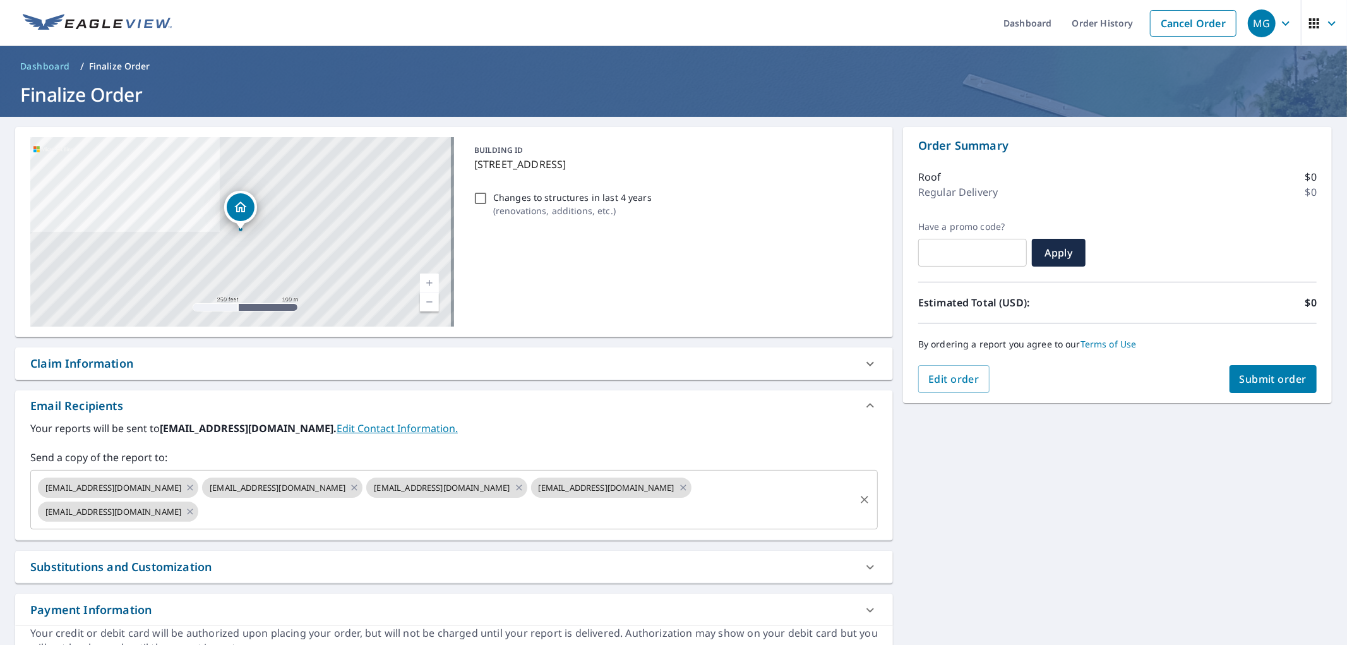
click at [338, 525] on div "[EMAIL_ADDRESS][DOMAIN_NAME] [EMAIL_ADDRESS][DOMAIN_NAME] [EMAIL_ADDRESS][DOMAI…" at bounding box center [453, 499] width 847 height 59
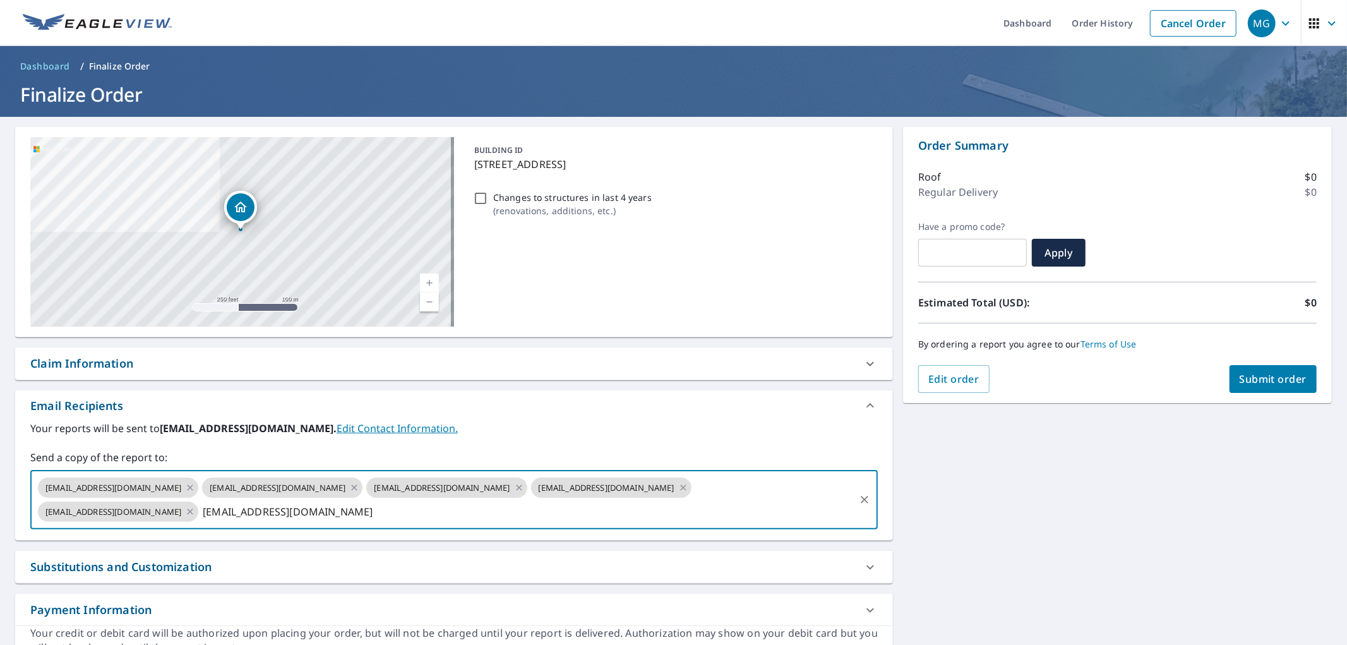
type input "[EMAIL_ADDRESS][DOMAIN_NAME]"
click at [1284, 380] on span "Submit order" at bounding box center [1274, 379] width 68 height 14
